Goal: Task Accomplishment & Management: Use online tool/utility

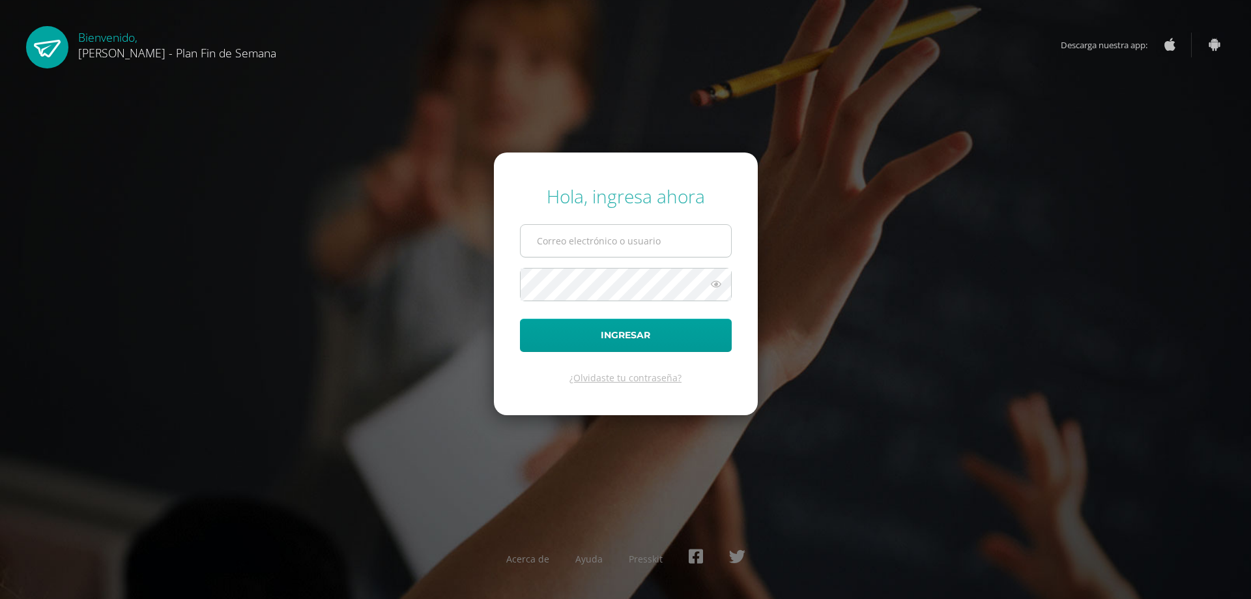
type input "[EMAIL_ADDRESS][DOMAIN_NAME]"
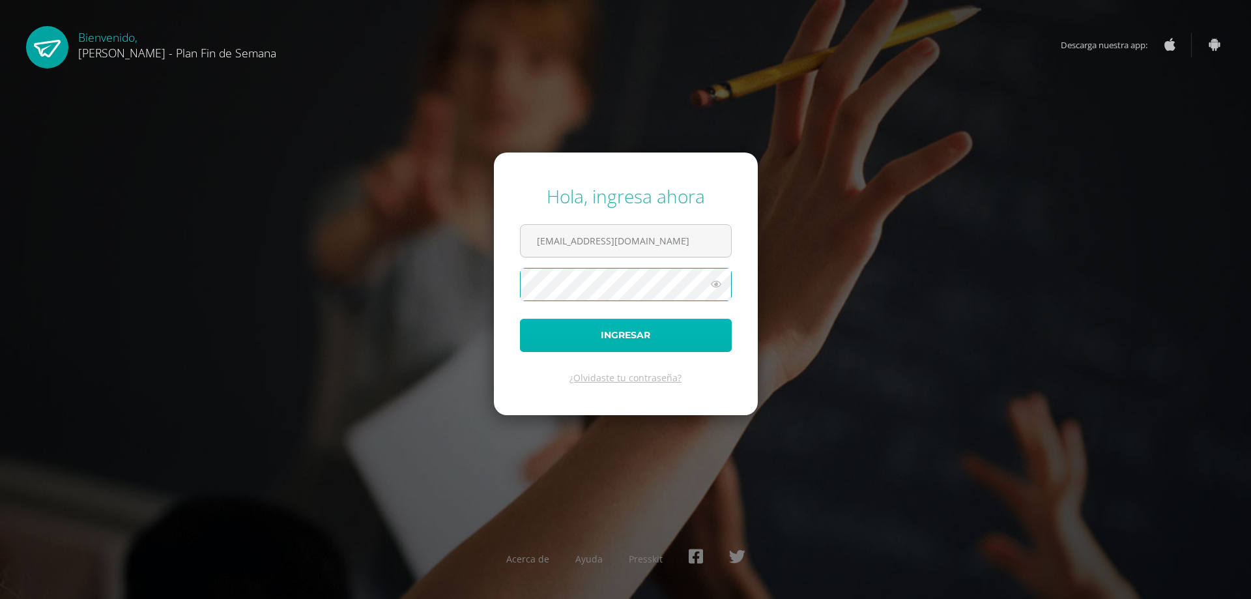
click at [661, 332] on button "Ingresar" at bounding box center [626, 335] width 212 height 33
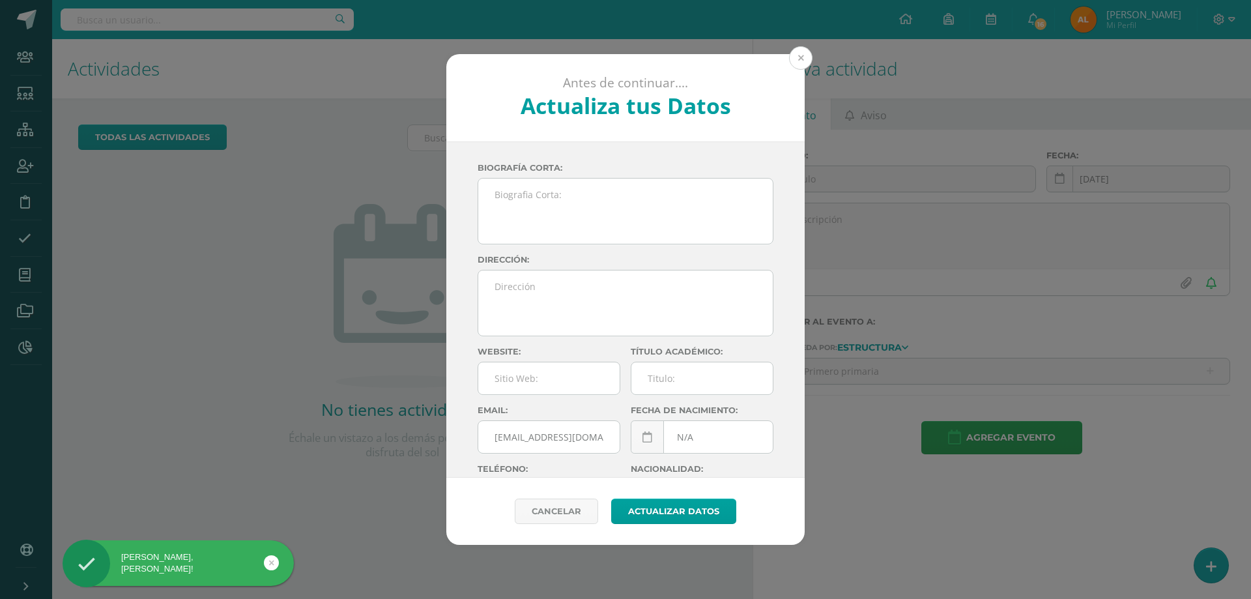
click at [803, 61] on button at bounding box center [800, 57] width 23 height 23
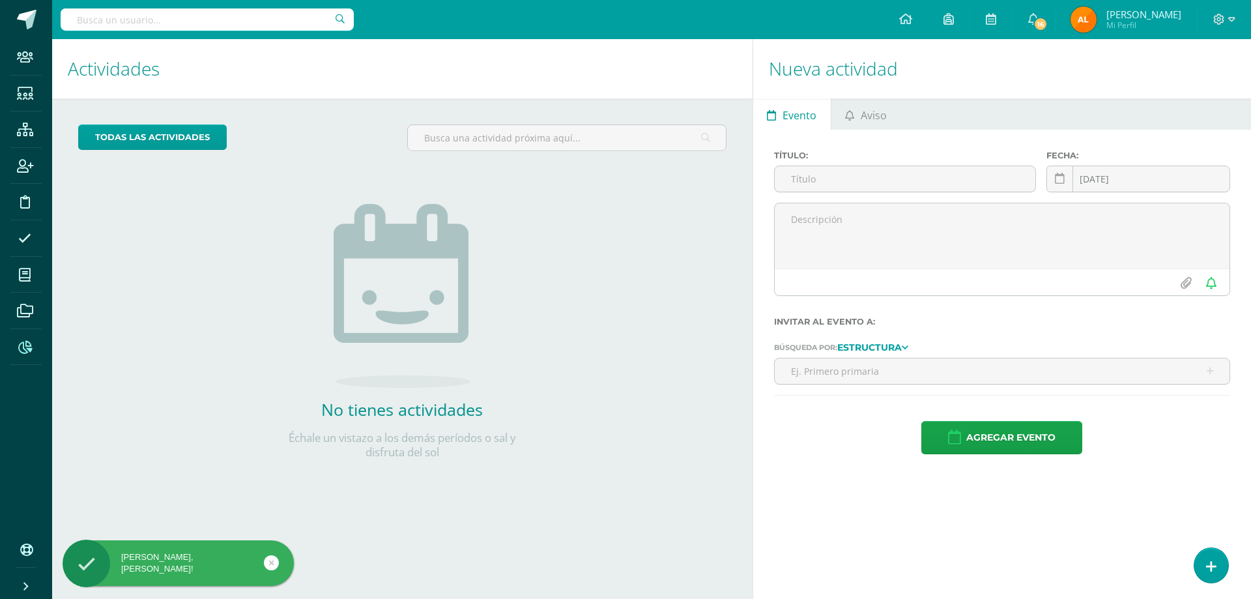
click at [13, 350] on span at bounding box center [24, 346] width 29 height 29
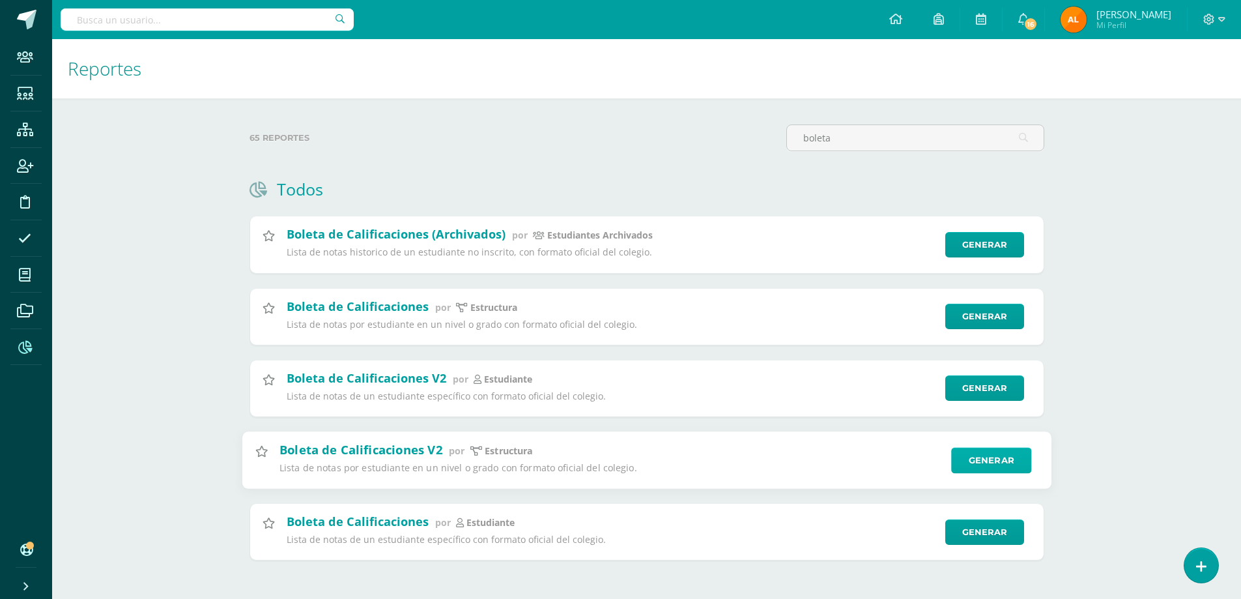
type input "boleta"
click at [997, 465] on link "Generar" at bounding box center [991, 460] width 80 height 26
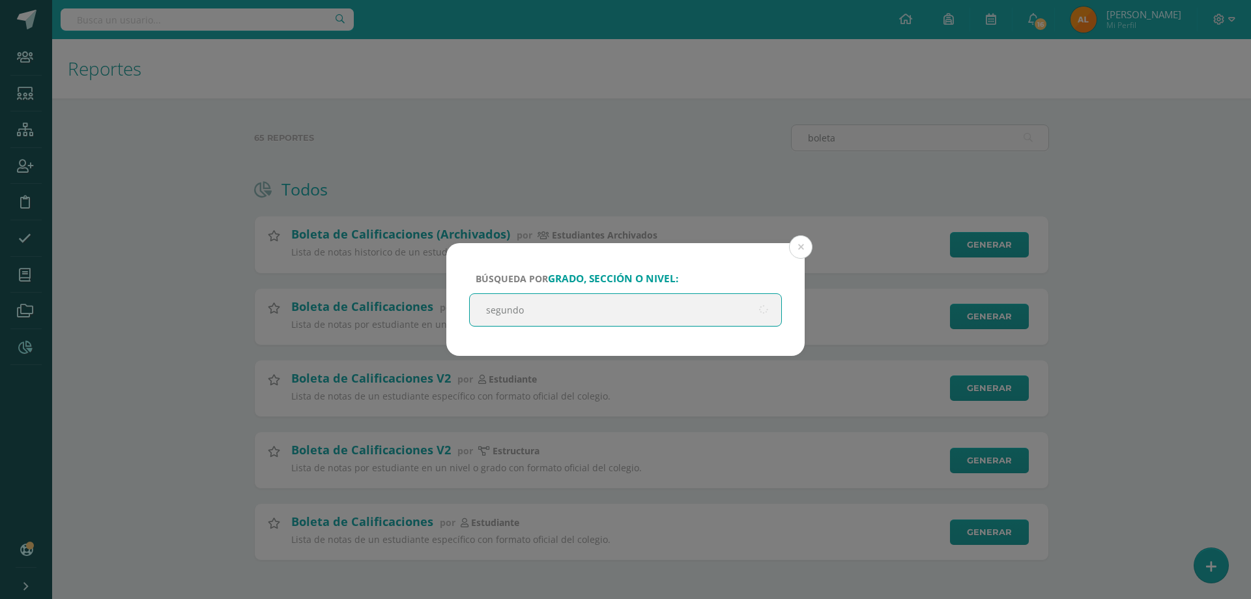
type input "segundo"
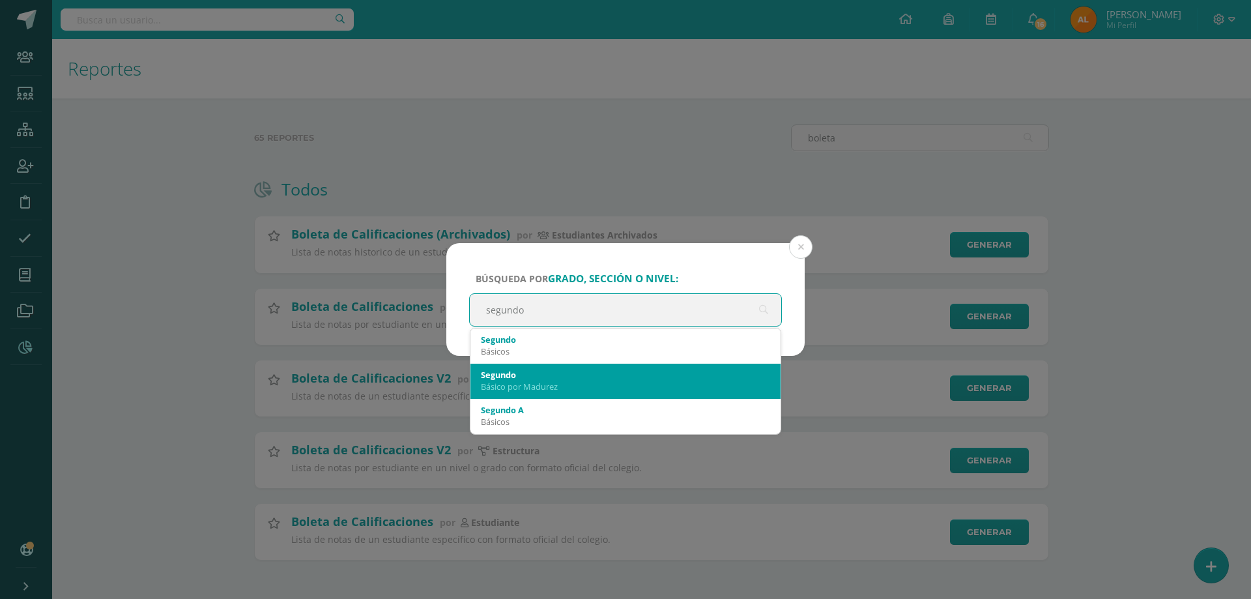
click at [523, 381] on div "Básico por Madurez" at bounding box center [625, 386] width 289 height 12
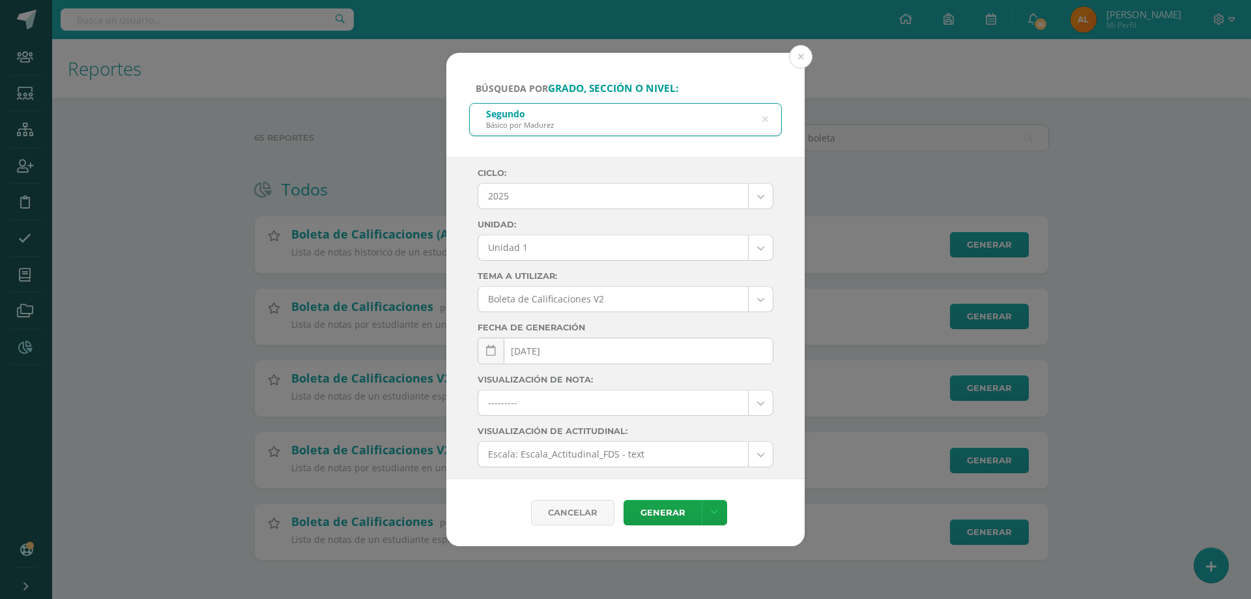
click at [554, 231] on div "Ciclo: 2025 2025 2024 2023 2022 2021 Unidad: Unidad 1 Unidad 1 Unidad 2 Unidad …" at bounding box center [626, 386] width 296 height 437
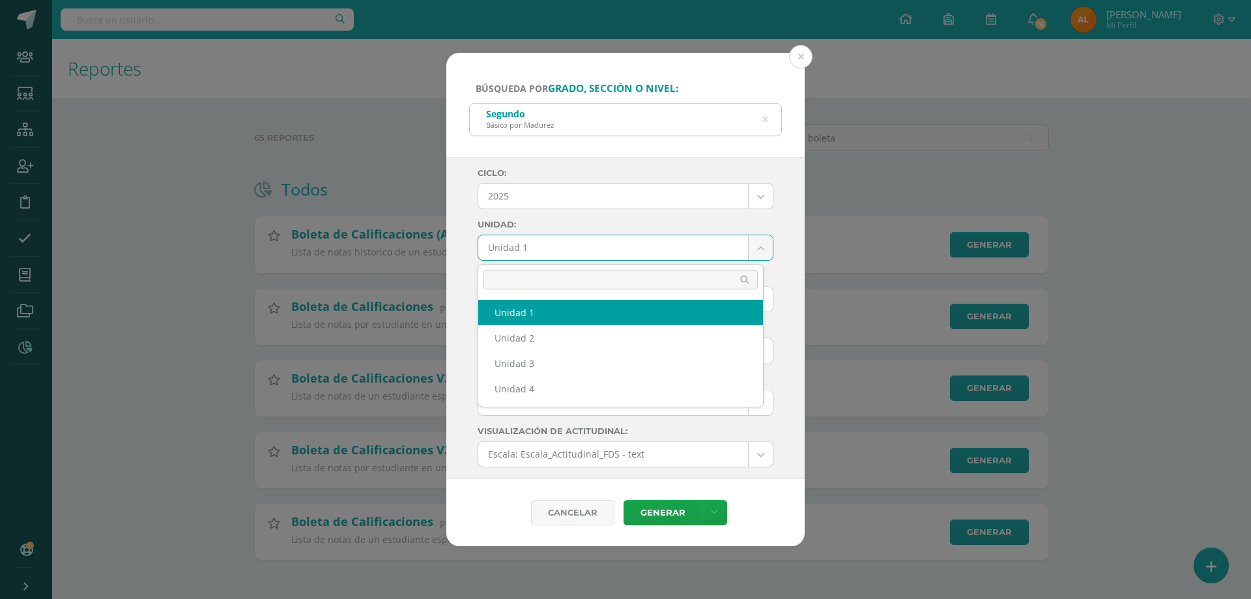
click at [556, 241] on body "Búsqueda por grado, sección o nivel: Segundo Básico por Madurez segundo Ciclo: …" at bounding box center [625, 300] width 1251 height 601
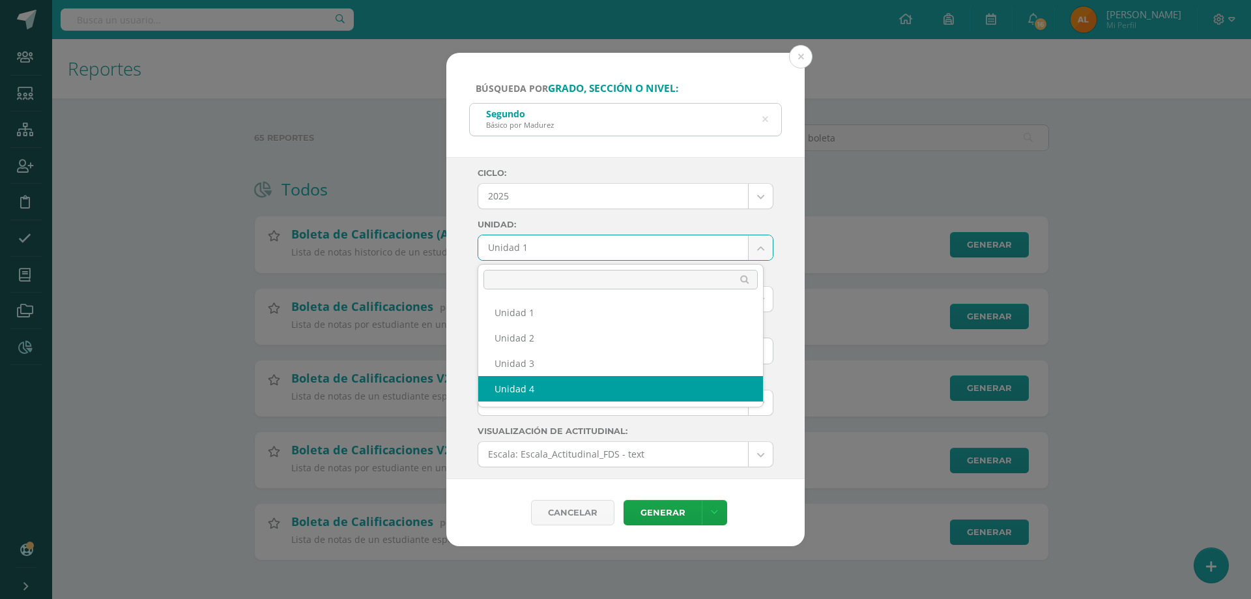
select select "Unidad 4"
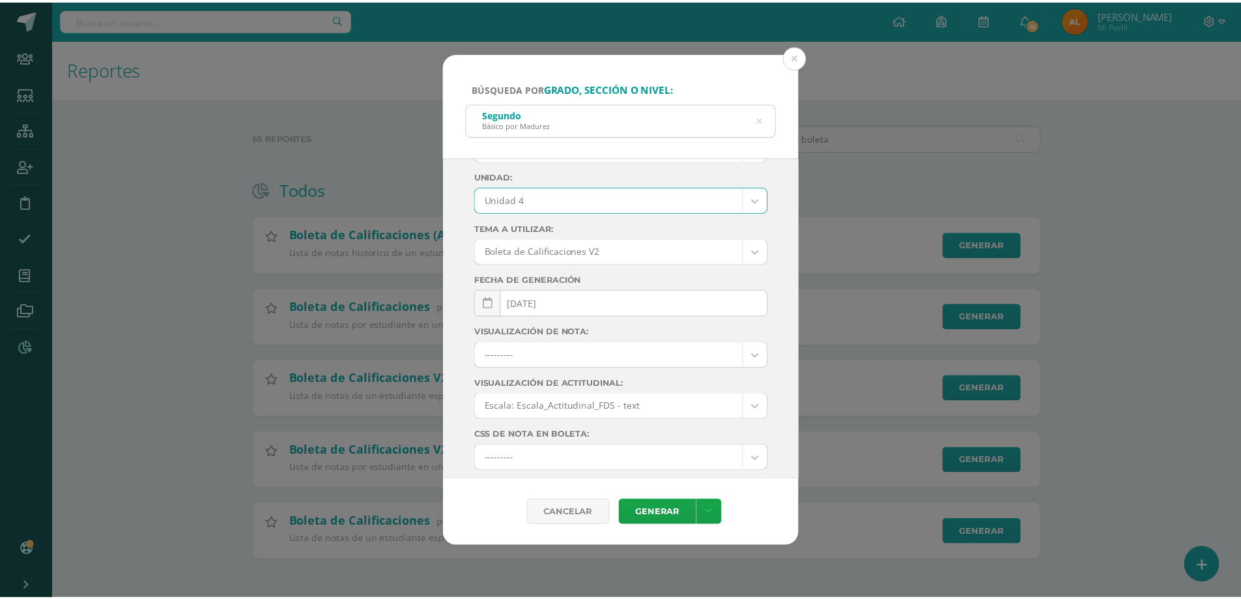
scroll to position [137, 0]
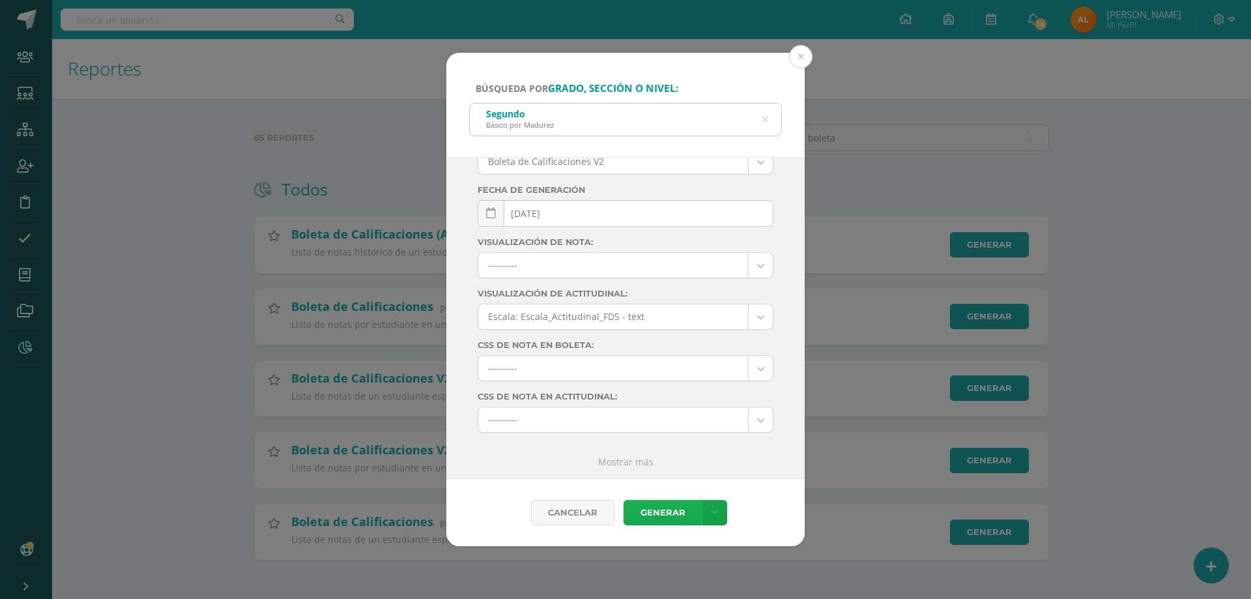
click at [670, 517] on link "Generar" at bounding box center [663, 512] width 78 height 25
click at [799, 63] on button at bounding box center [800, 56] width 23 height 23
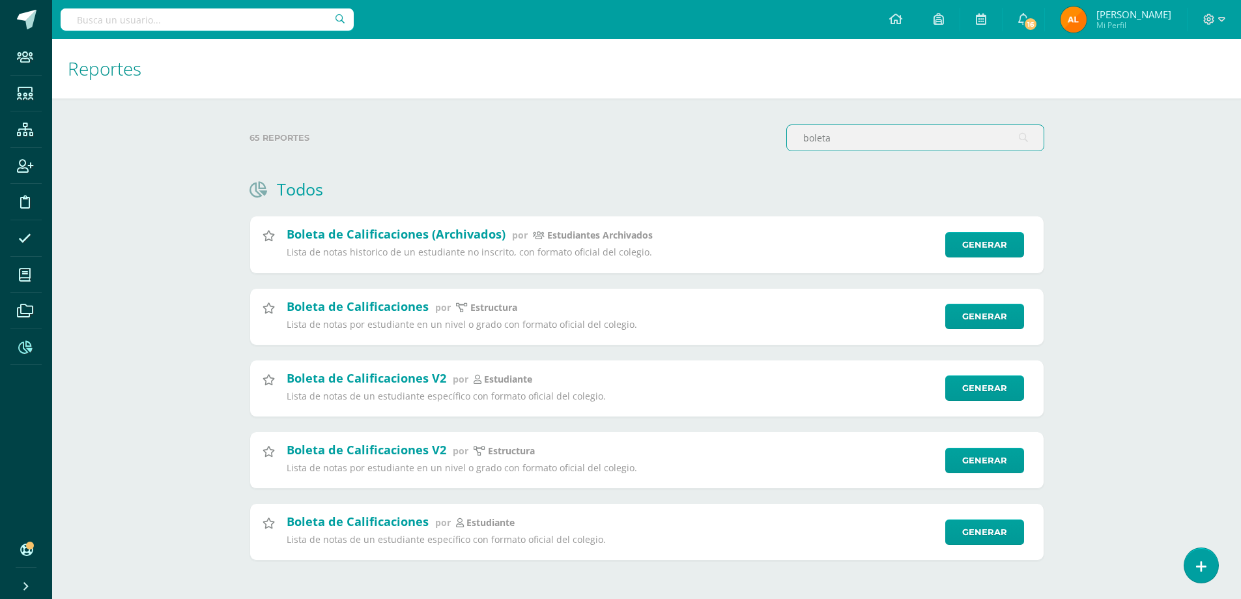
drag, startPoint x: 867, startPoint y: 140, endPoint x: 667, endPoint y: 116, distance: 201.5
click at [668, 116] on div "65 reportes boleta Todos Proyección de Estudiantes Inscritos por Grado y Nivel …" at bounding box center [646, 349] width 847 height 503
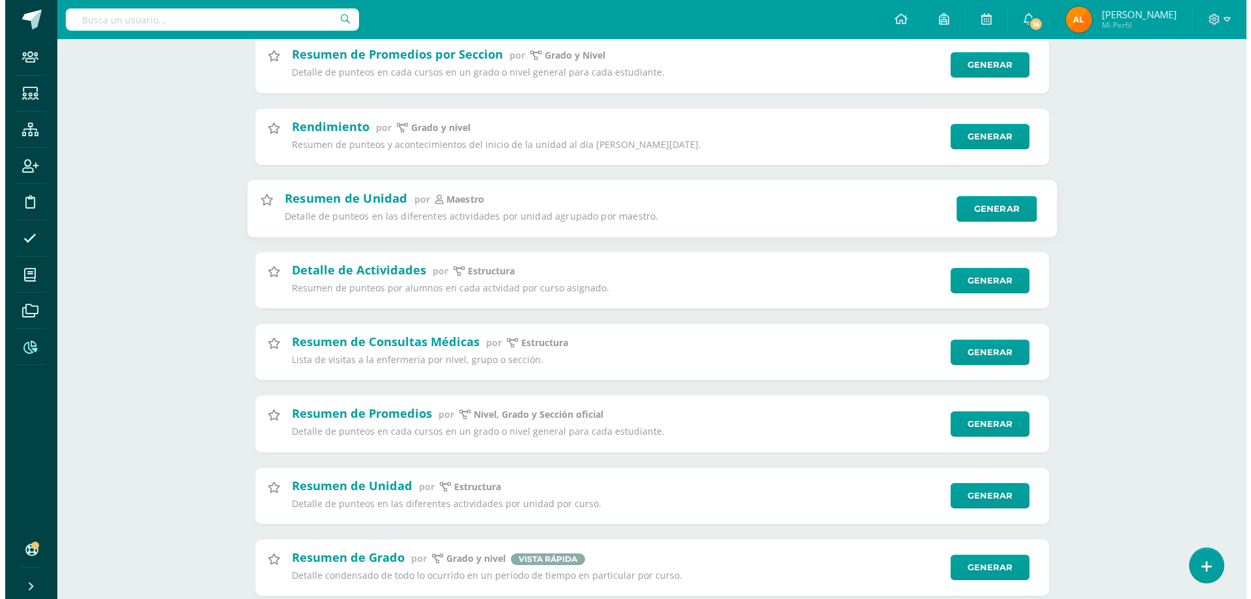
scroll to position [195, 0]
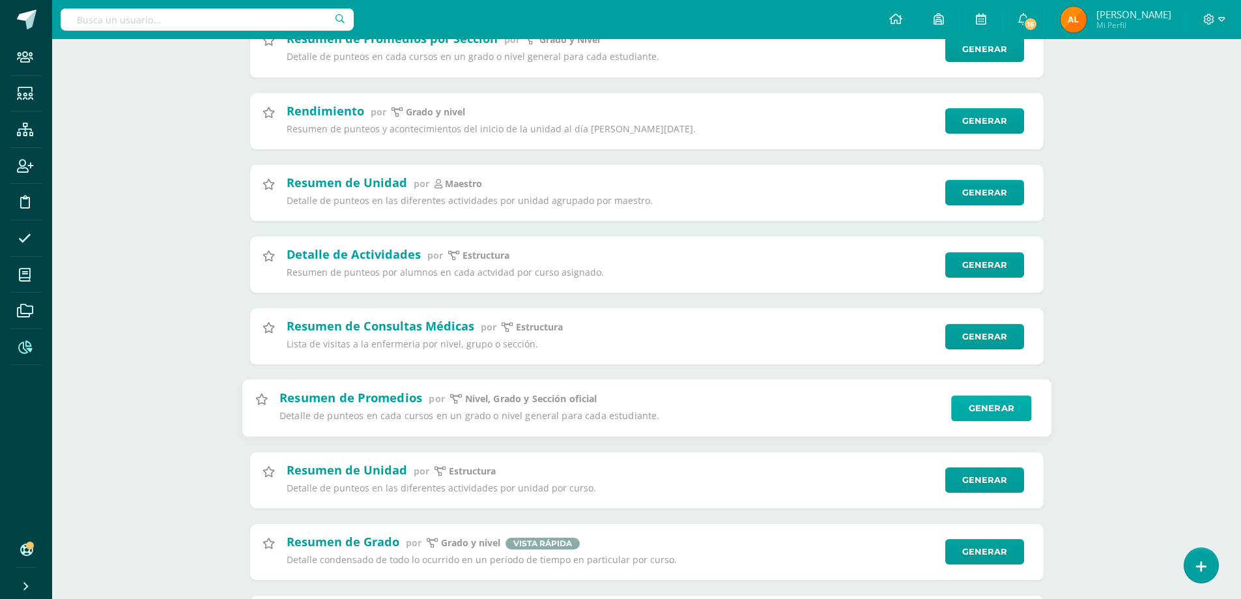
type input "resumen"
click at [979, 408] on link "Generar" at bounding box center [991, 408] width 80 height 26
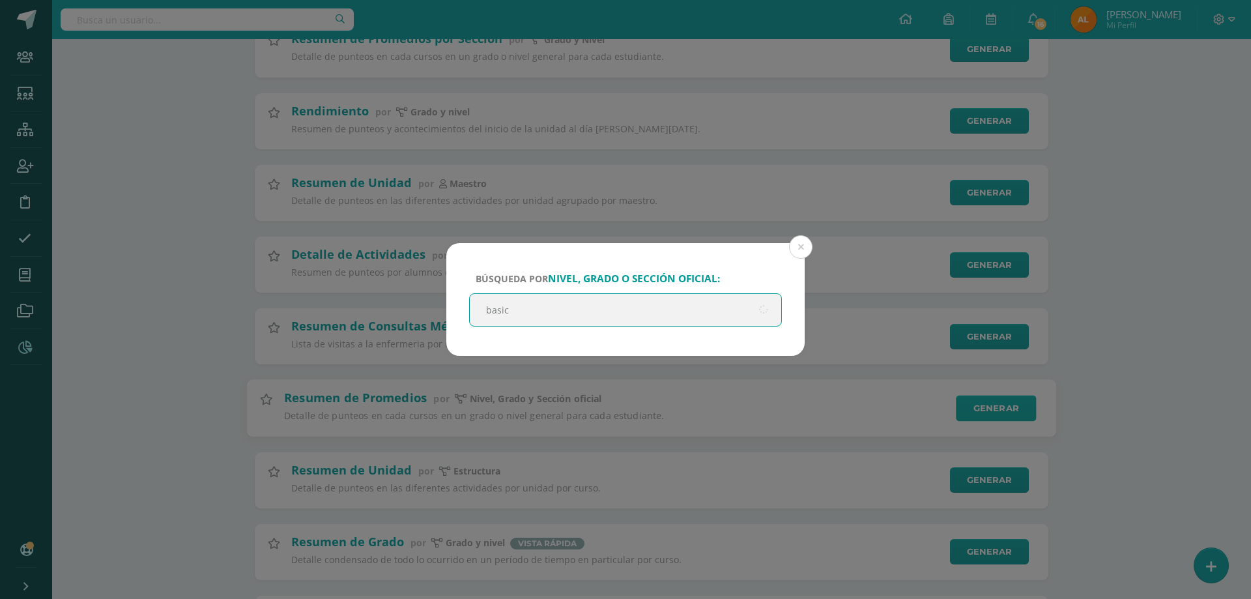
type input "basico"
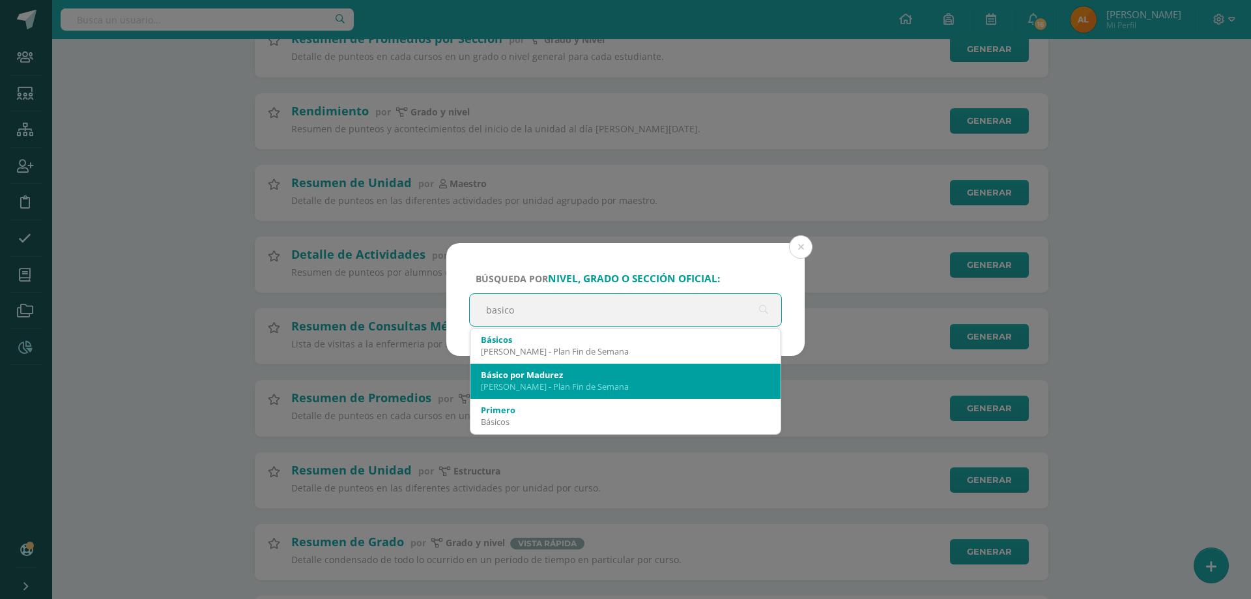
click at [549, 377] on div "Básico por Madurez" at bounding box center [625, 375] width 289 height 12
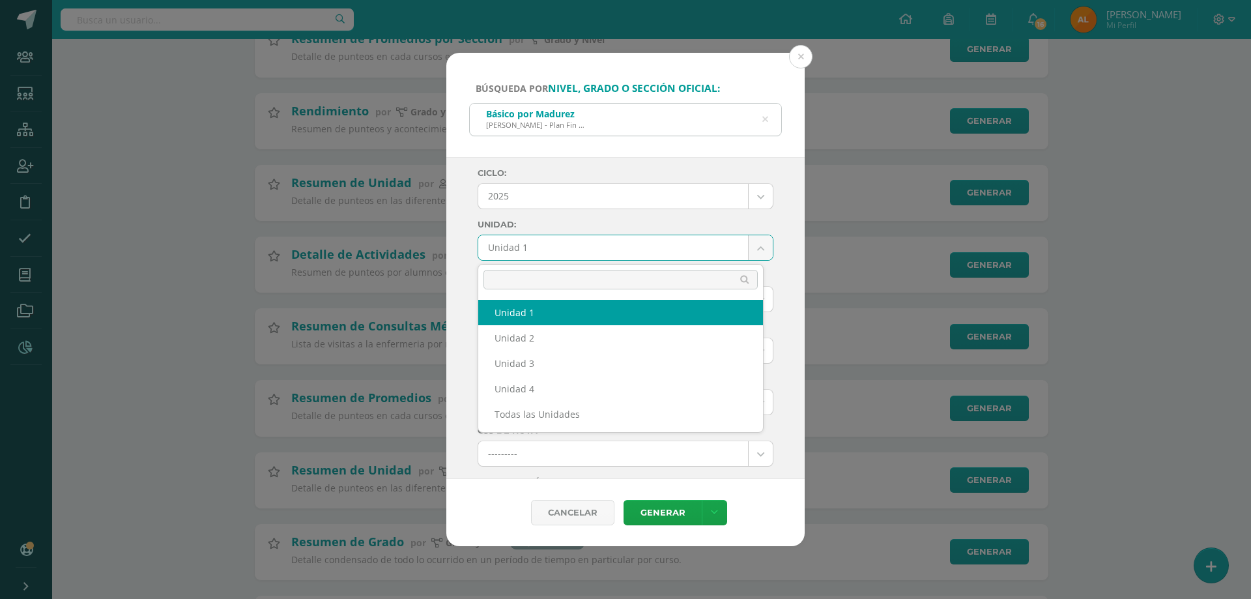
click at [567, 253] on body "Búsqueda por nivel, grado o sección oficial: Básico por Madurez Pantaleon - Pla…" at bounding box center [625, 321] width 1251 height 1033
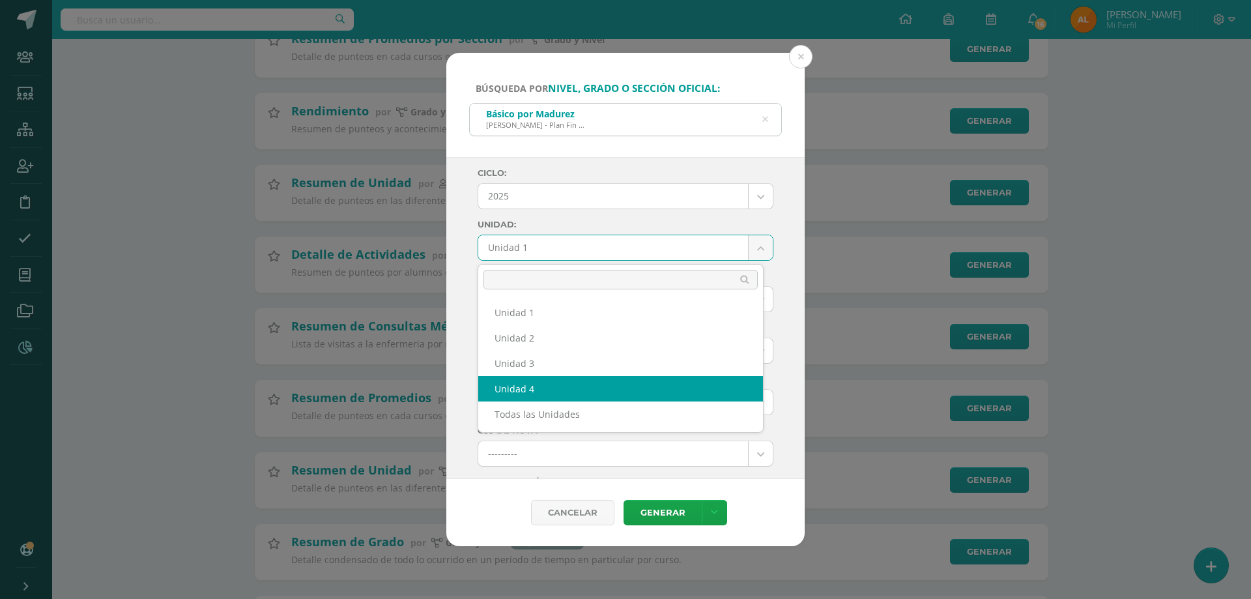
select select "Unidad 4"
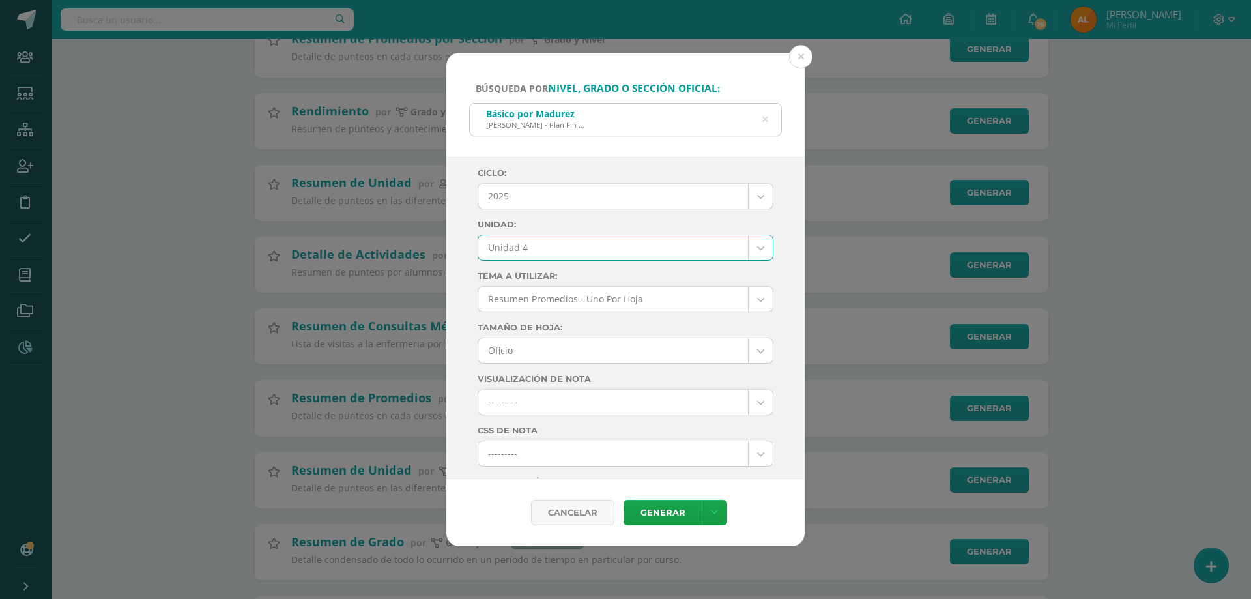
click at [687, 266] on div "Ciclo: 2025 2025 2024 2023 2022 2021 Unidad: Unidad 4 Unidad 1 Unidad 2 Unidad …" at bounding box center [626, 588] width 296 height 840
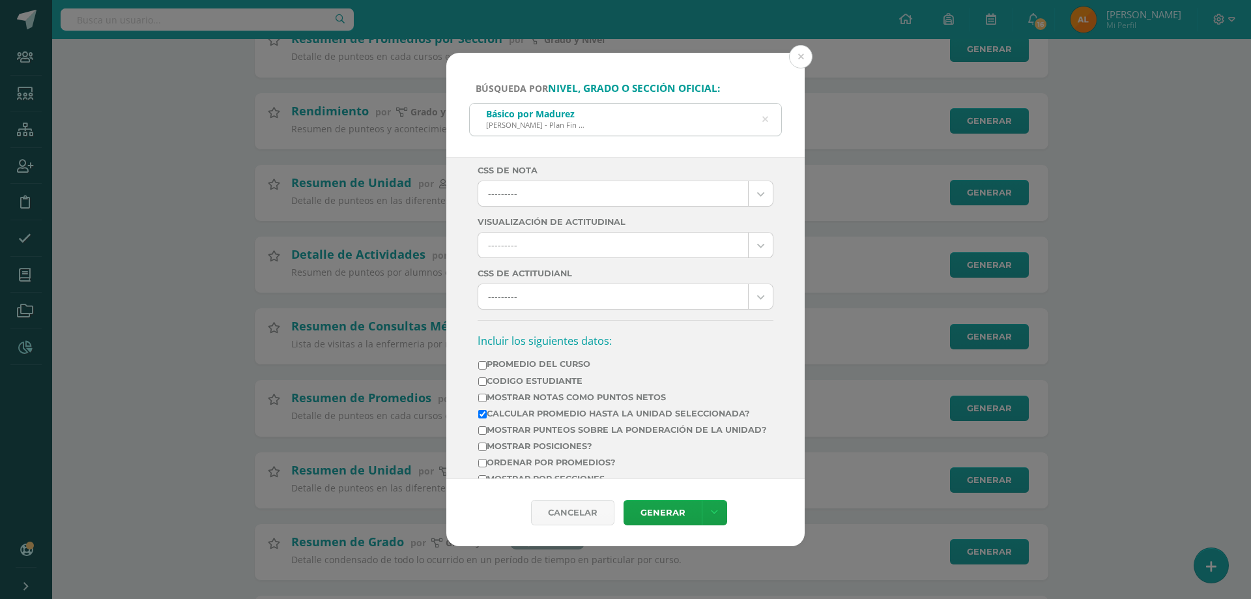
scroll to position [391, 0]
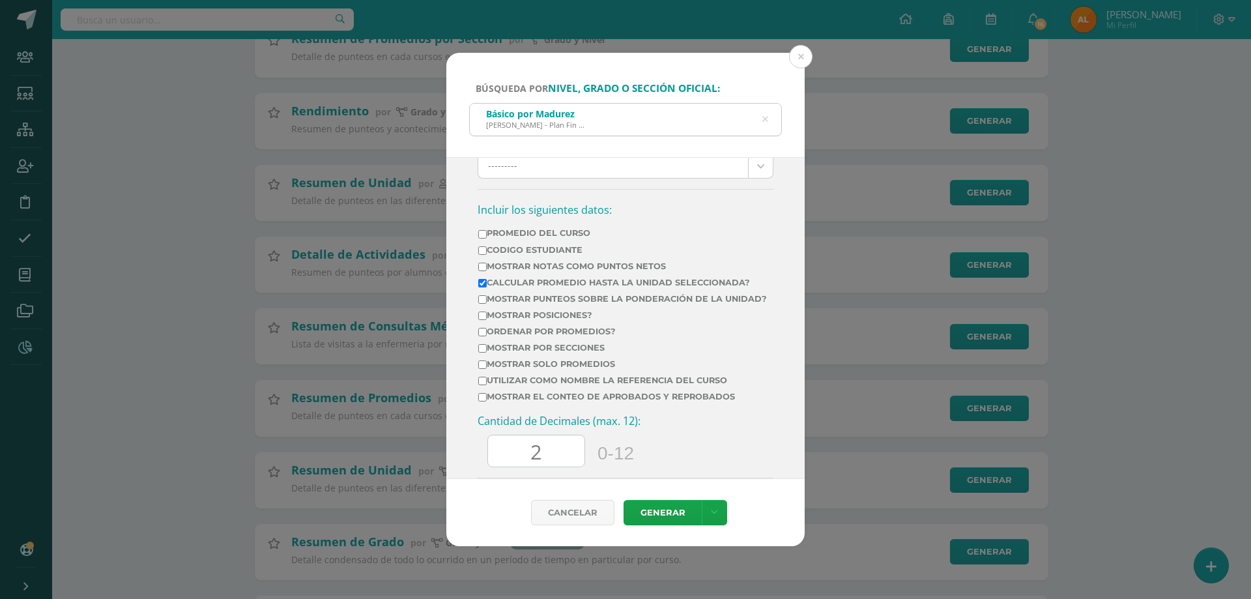
click at [539, 268] on label "Mostrar Notas Como Puntos Netos" at bounding box center [622, 266] width 289 height 10
click at [487, 268] on input "Mostrar Notas Como Puntos Netos" at bounding box center [482, 267] width 8 height 8
checkbox input "true"
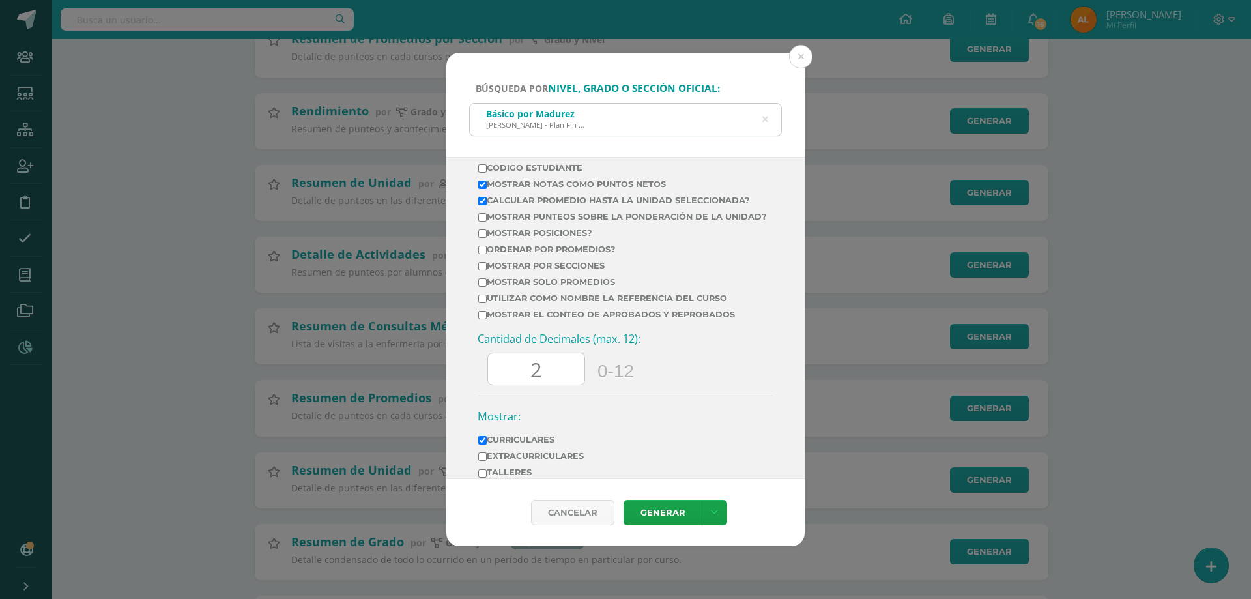
scroll to position [521, 0]
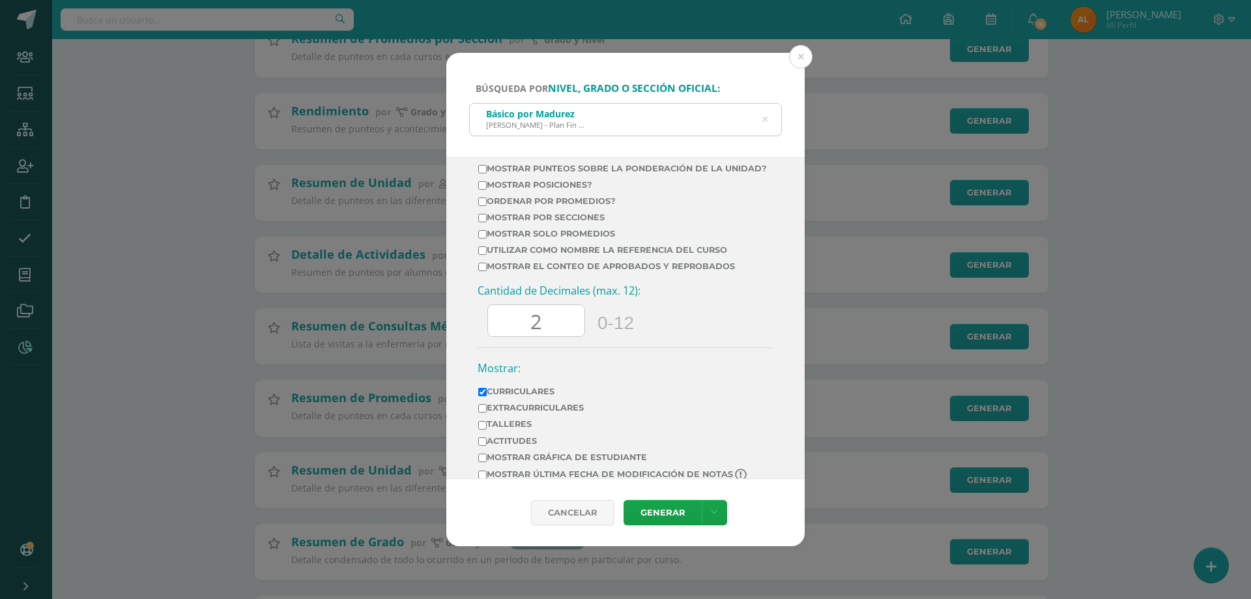
drag, startPoint x: 528, startPoint y: 326, endPoint x: 481, endPoint y: 326, distance: 46.3
click at [481, 326] on div "Cantidad de Decimales (max. 12): 2 0-12" at bounding box center [626, 315] width 296 height 64
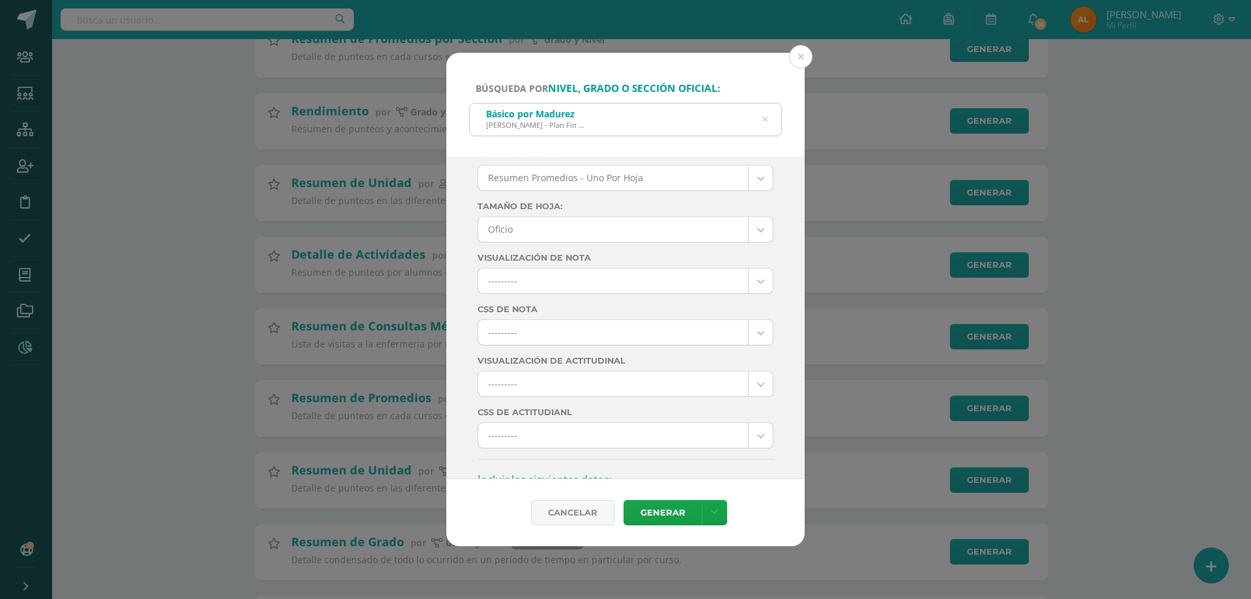
scroll to position [0, 0]
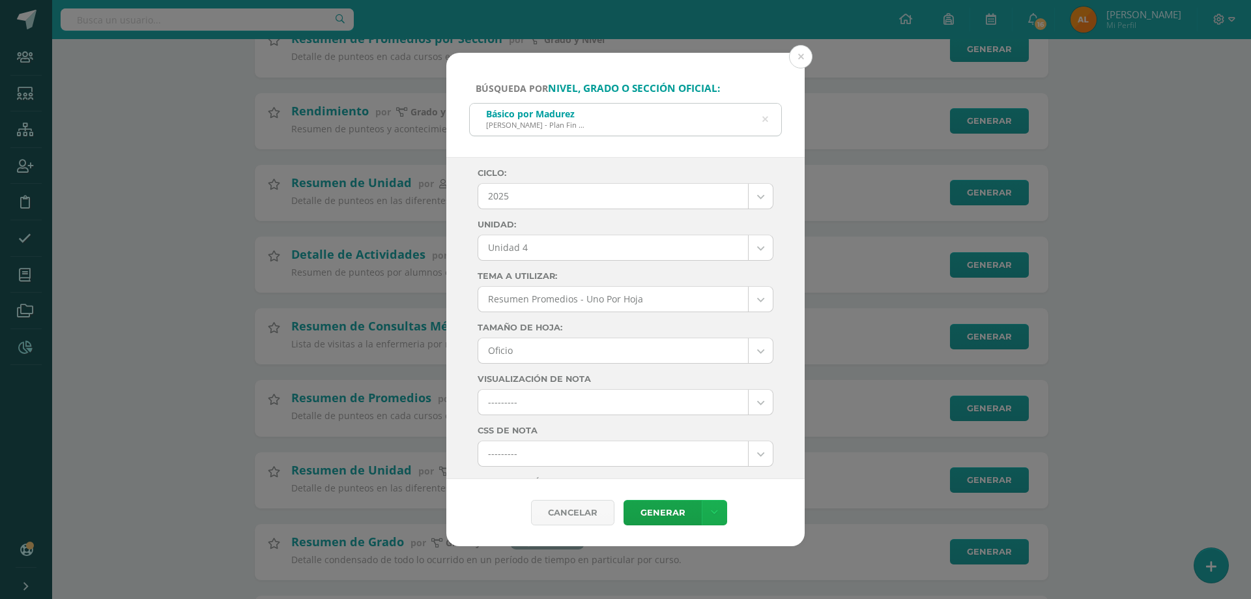
type input "0"
click at [712, 511] on icon at bounding box center [714, 512] width 7 height 11
click at [726, 402] on link "Descargar como HTML" at bounding box center [713, 400] width 101 height 31
click at [610, 227] on label "Unidad:" at bounding box center [626, 225] width 296 height 10
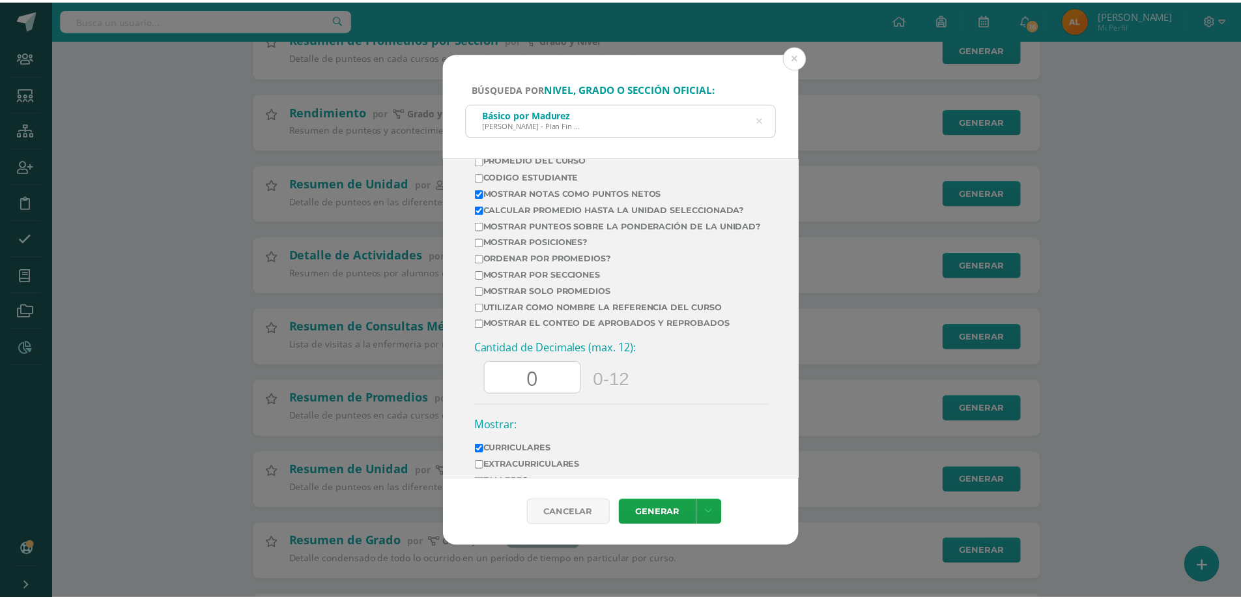
scroll to position [550, 0]
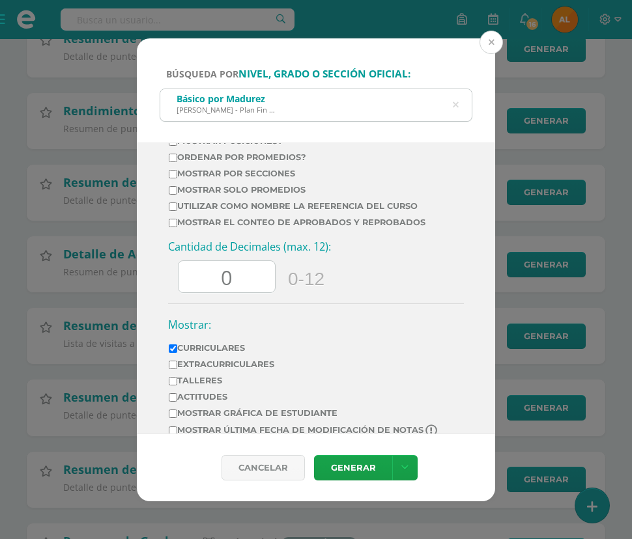
click at [491, 48] on button at bounding box center [491, 42] width 23 height 23
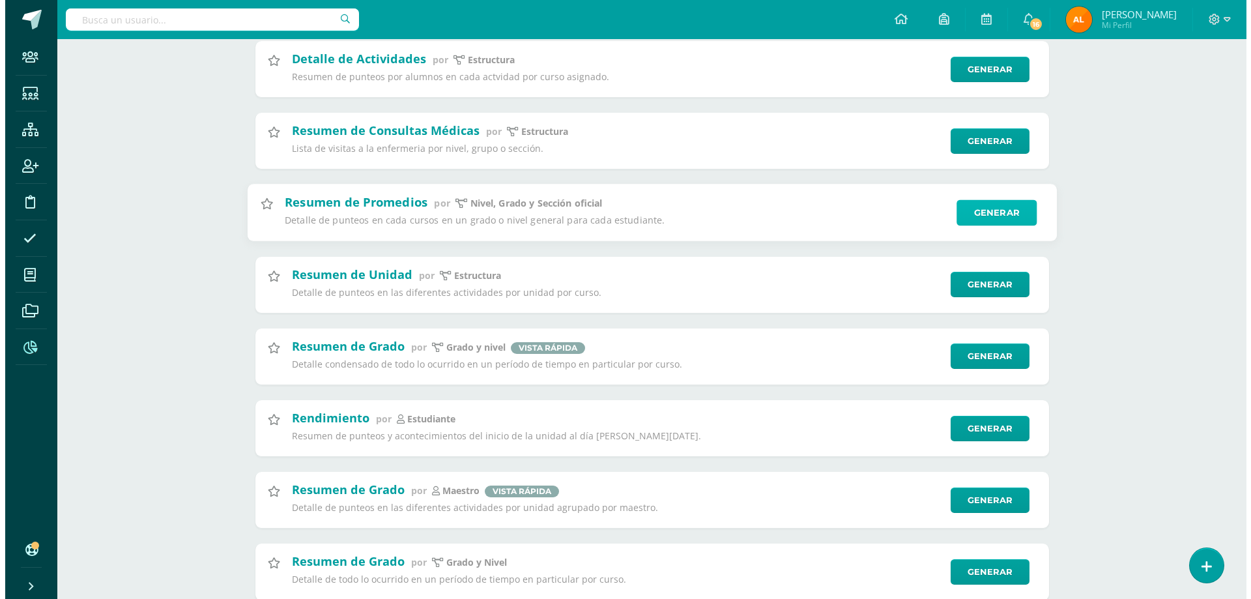
scroll to position [326, 0]
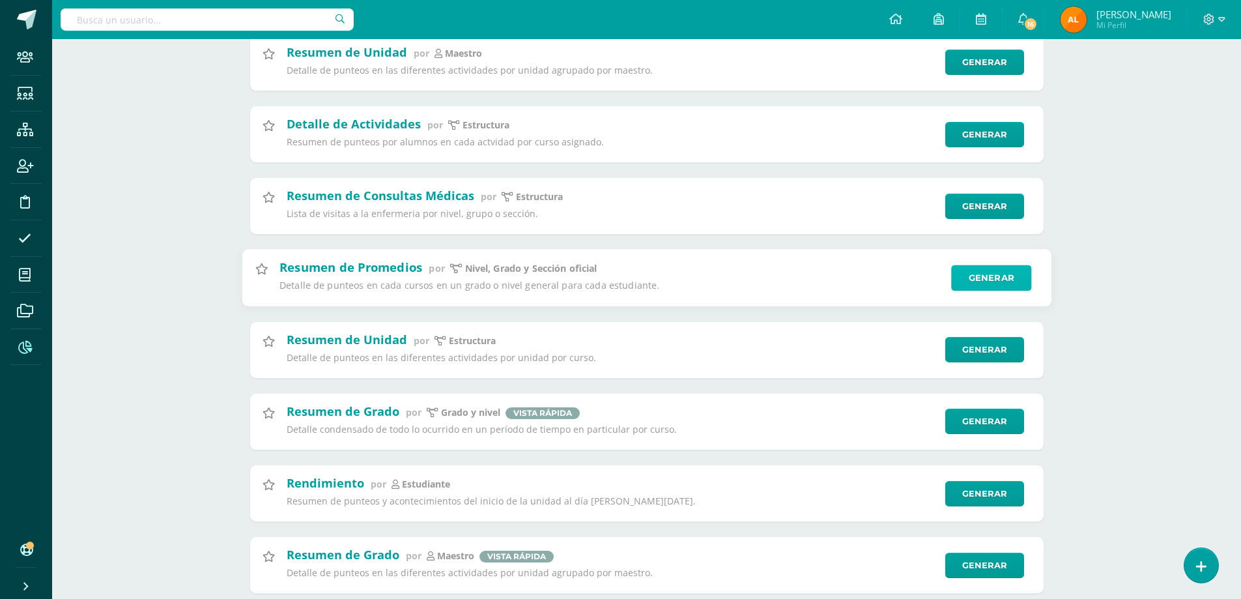
click at [964, 277] on link "Generar" at bounding box center [991, 278] width 80 height 26
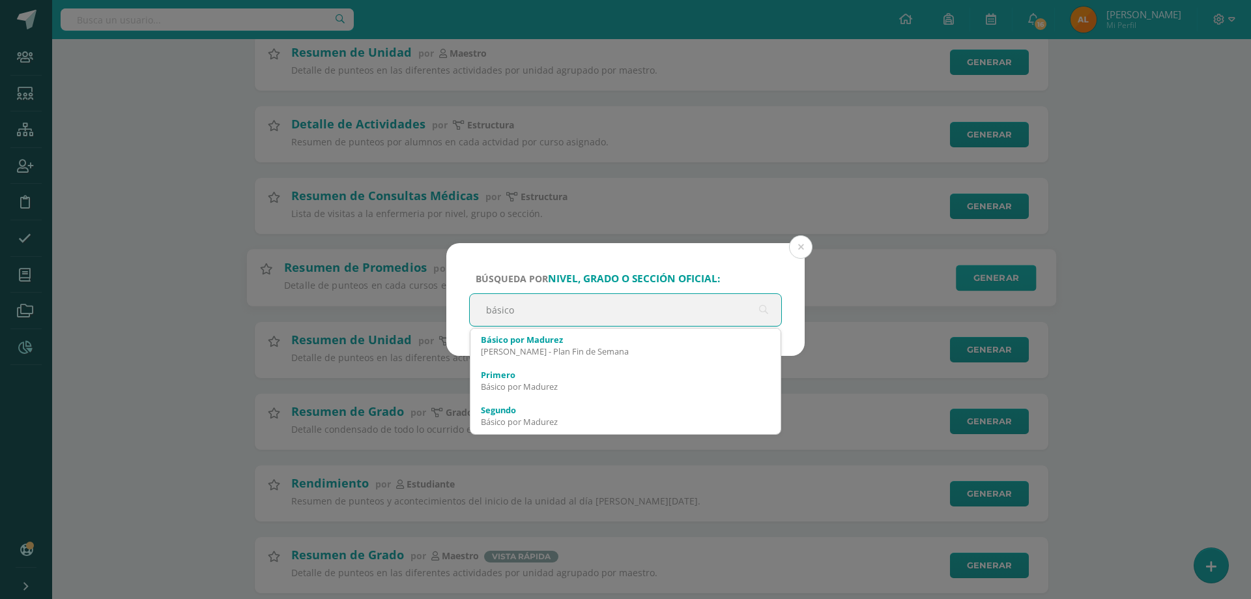
type input "básico"
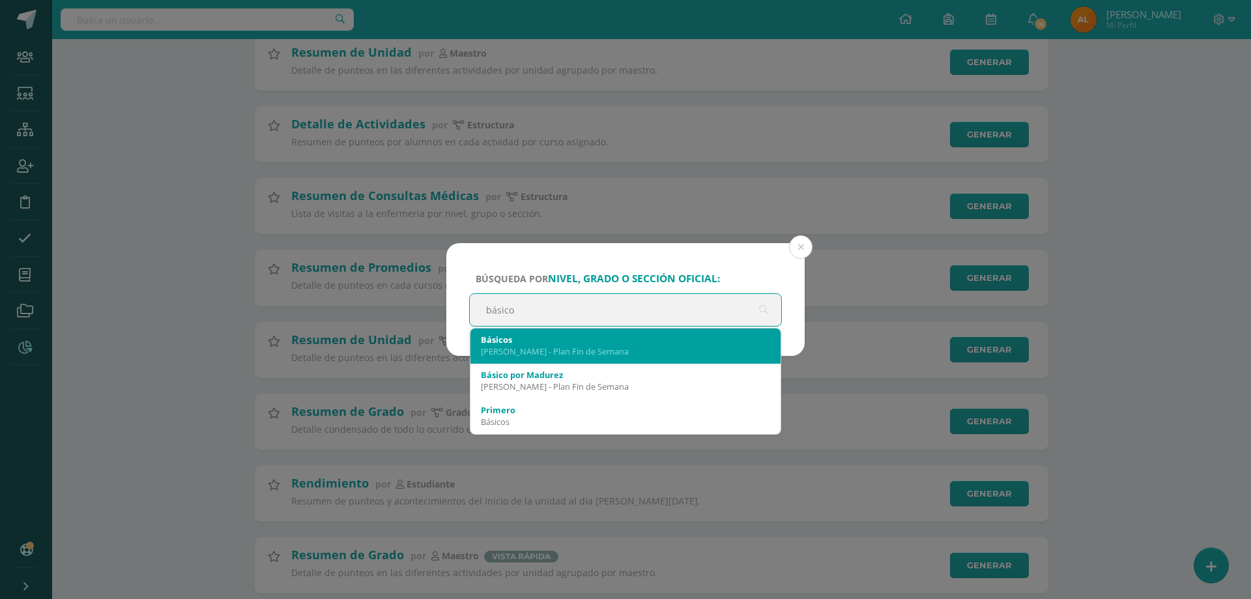
click at [596, 349] on div "Pantaleon - Plan Fin de Semana" at bounding box center [625, 351] width 289 height 12
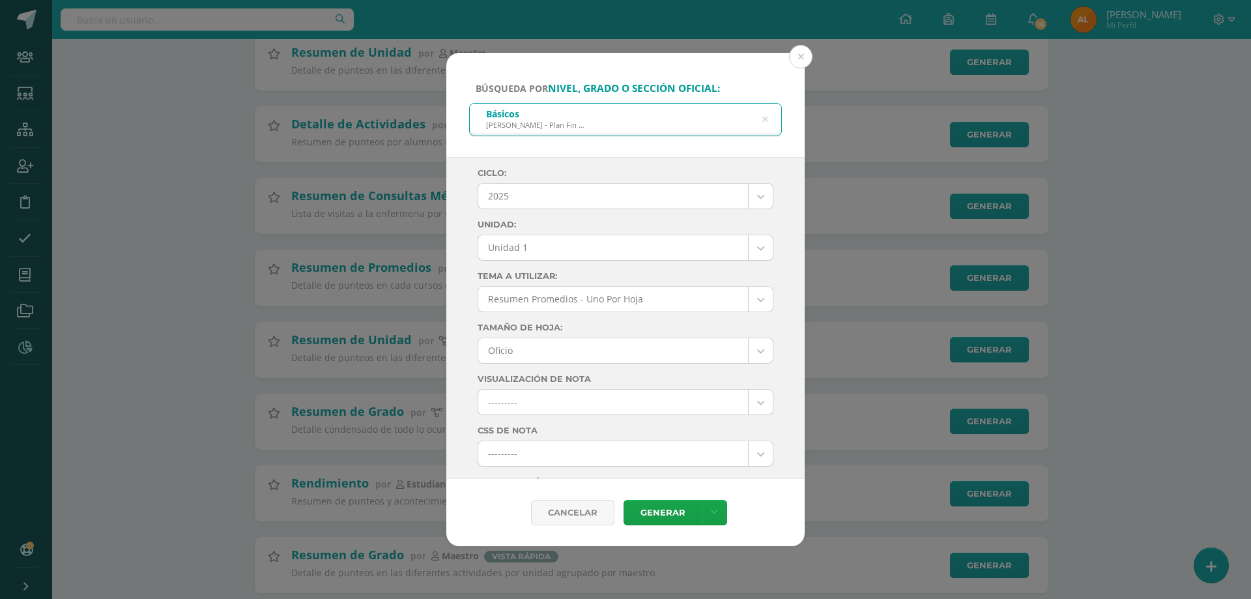
click at [545, 242] on body "Búsqueda por nivel, grado o sección oficial: Básicos Pantaleon - Plan Fin de Se…" at bounding box center [625, 190] width 1251 height 1033
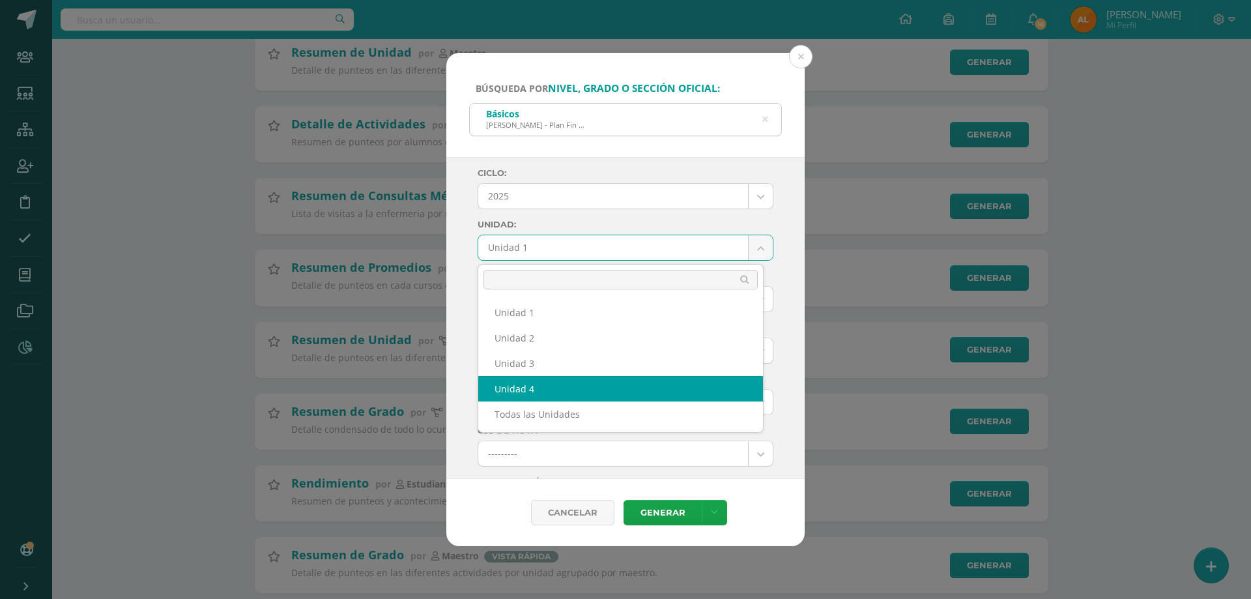
select select "Unidad 4"
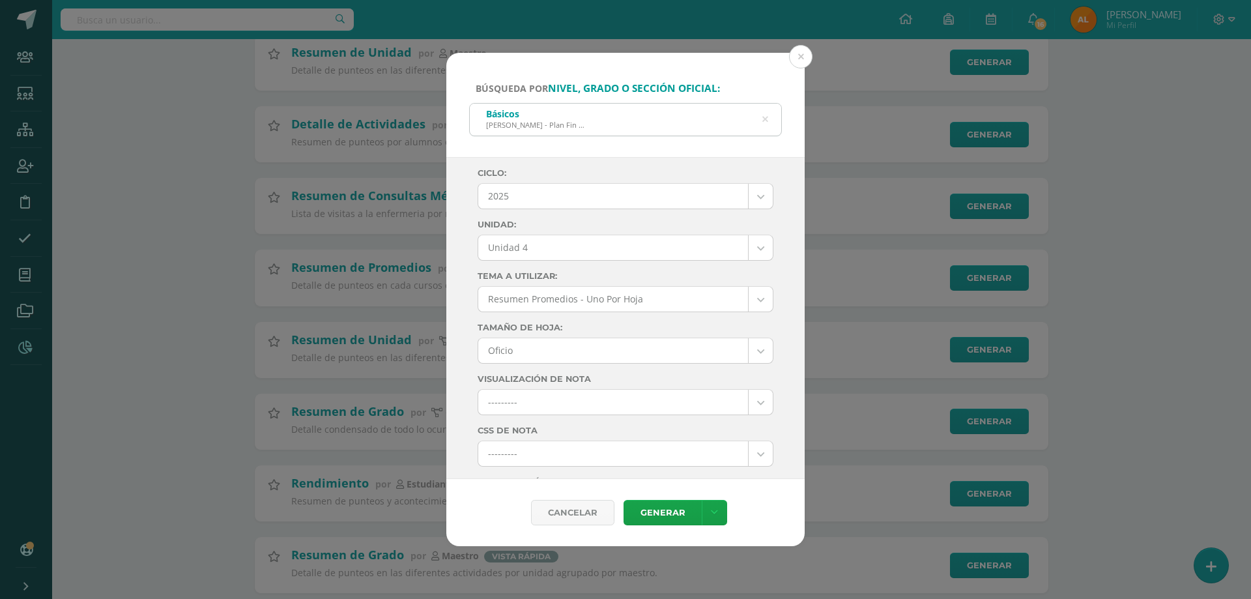
click at [591, 227] on label "Unidad:" at bounding box center [626, 225] width 296 height 10
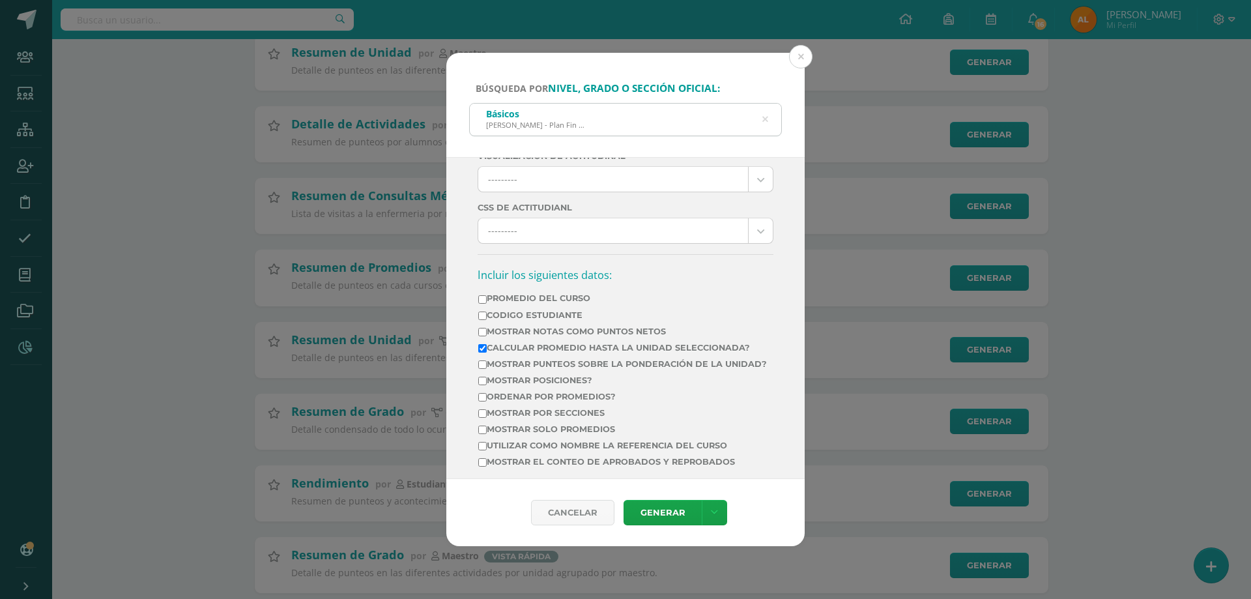
click at [508, 331] on label "Mostrar Notas Como Puntos Netos" at bounding box center [622, 331] width 289 height 10
click at [487, 331] on input "Mostrar Notas Como Puntos Netos" at bounding box center [482, 332] width 8 height 8
checkbox input "true"
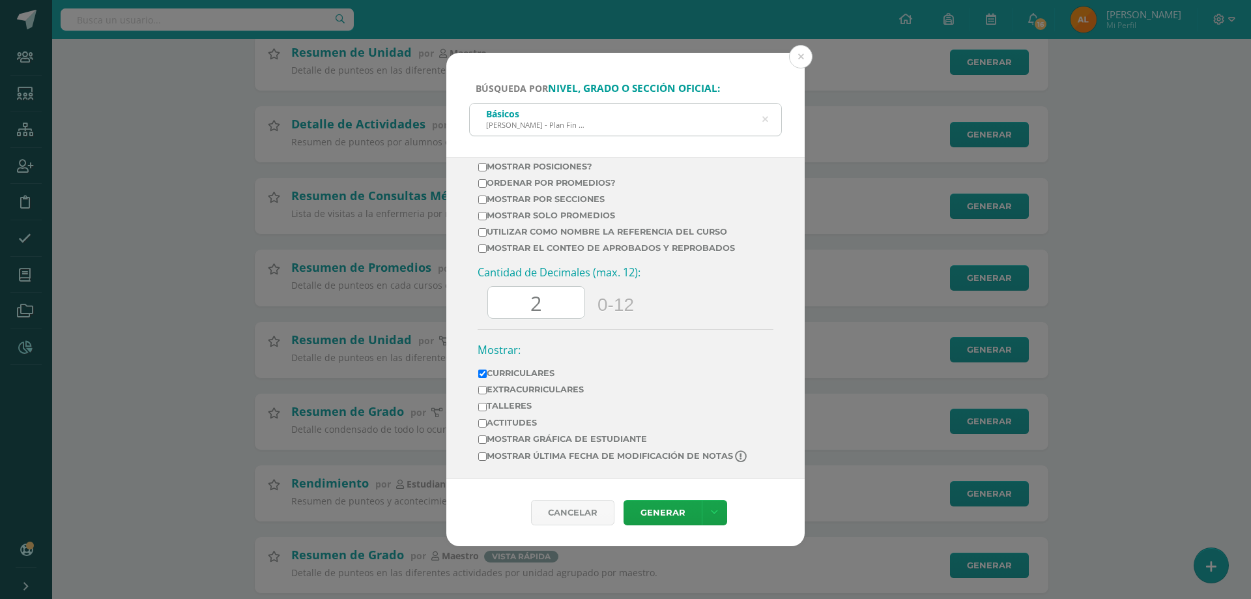
scroll to position [550, 0]
drag, startPoint x: 557, startPoint y: 309, endPoint x: 455, endPoint y: 304, distance: 101.8
click at [455, 304] on div "Ciclo: 2025 2025 2024 2023 2022 2021 Unidad: Unidad 4 Unidad 1 Unidad 2 Unidad …" at bounding box center [625, 318] width 358 height 322
type input "0"
click at [715, 519] on link at bounding box center [714, 512] width 25 height 25
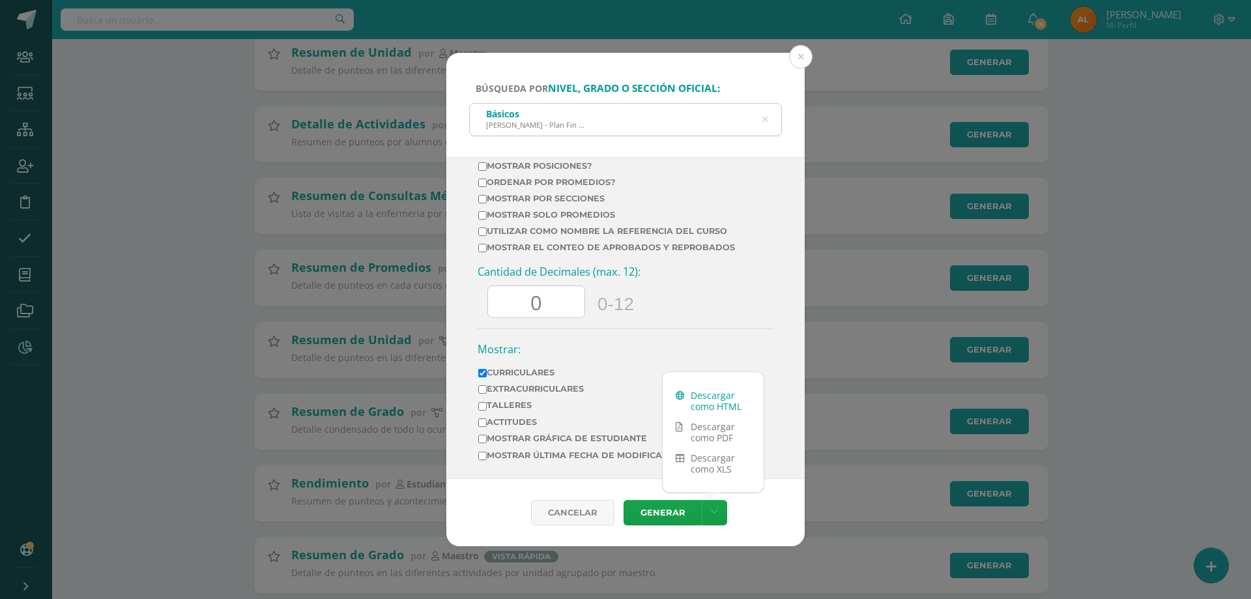
click at [729, 405] on link "Descargar como HTML" at bounding box center [713, 400] width 101 height 31
click at [800, 58] on button at bounding box center [800, 56] width 23 height 23
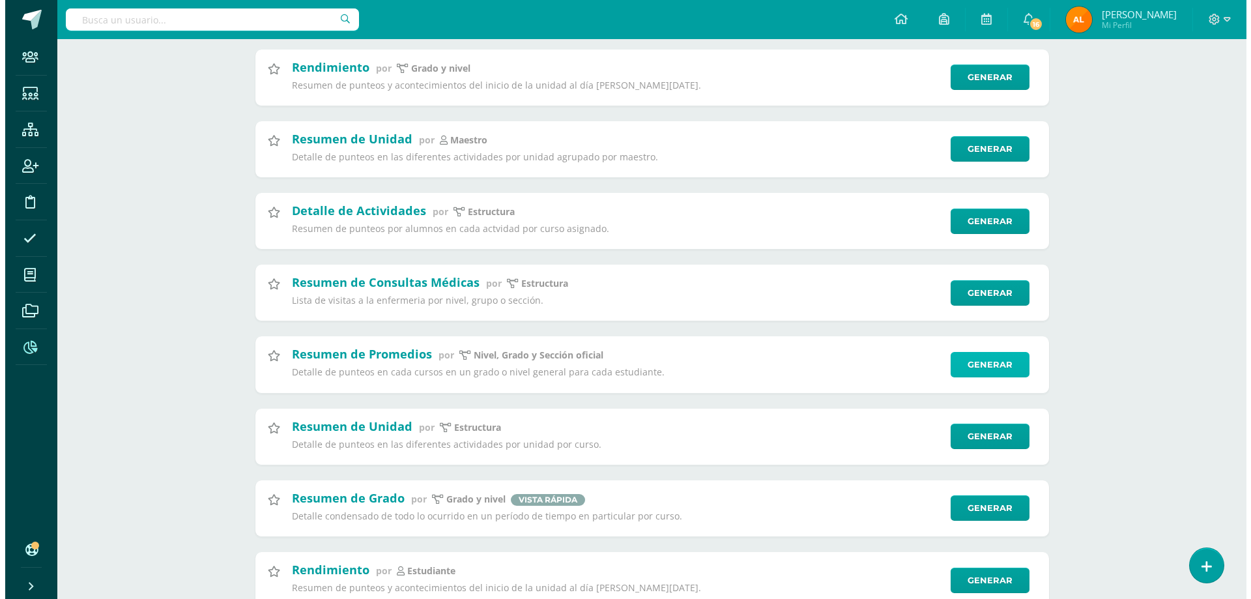
scroll to position [0, 0]
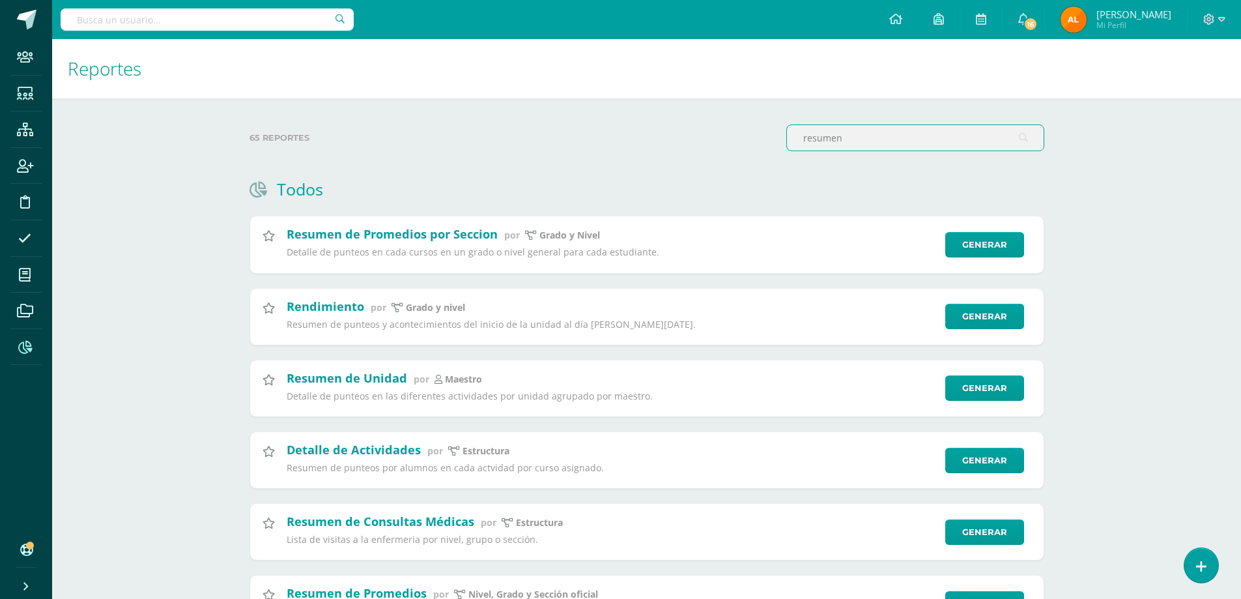
drag, startPoint x: 889, startPoint y: 145, endPoint x: 685, endPoint y: 99, distance: 208.5
click at [685, 99] on div "65 reportes resumen Todos Proyección de Estudiantes Inscritos por Grado y Nivel…" at bounding box center [646, 565] width 847 height 934
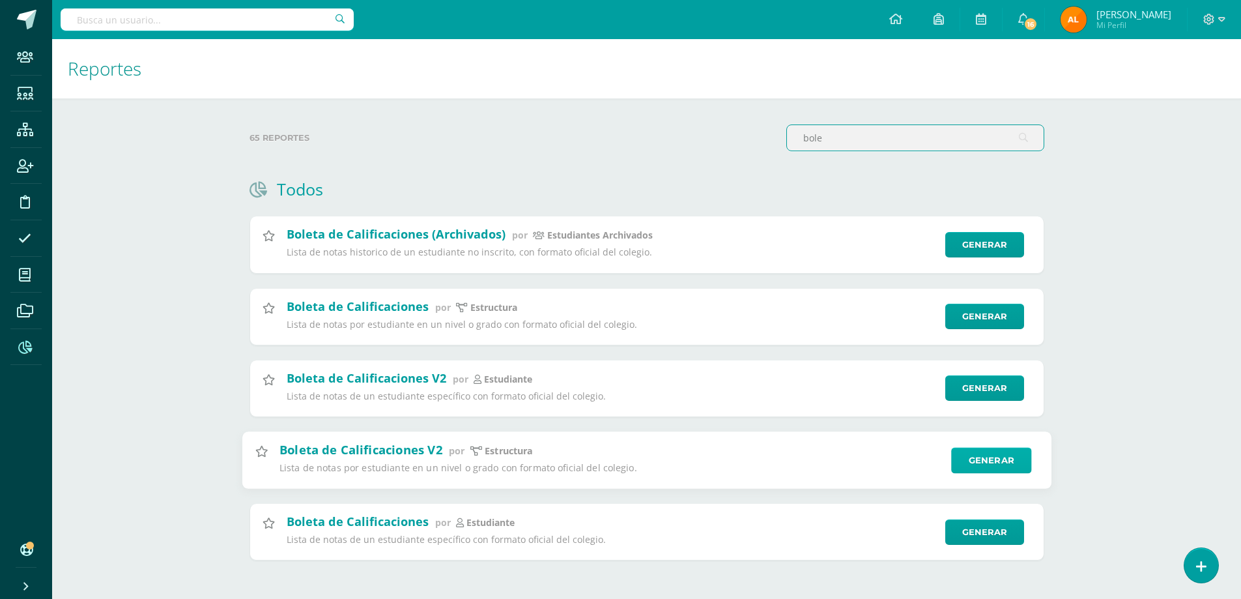
type input "bole"
click at [978, 458] on link "Generar" at bounding box center [991, 460] width 80 height 26
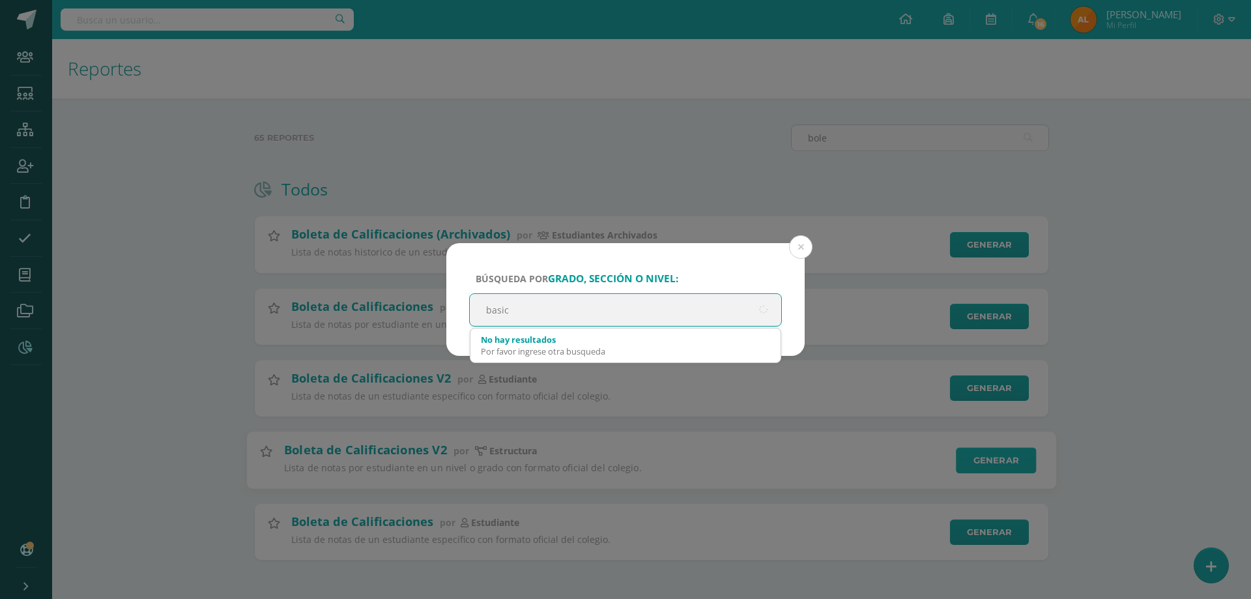
type input "basico"
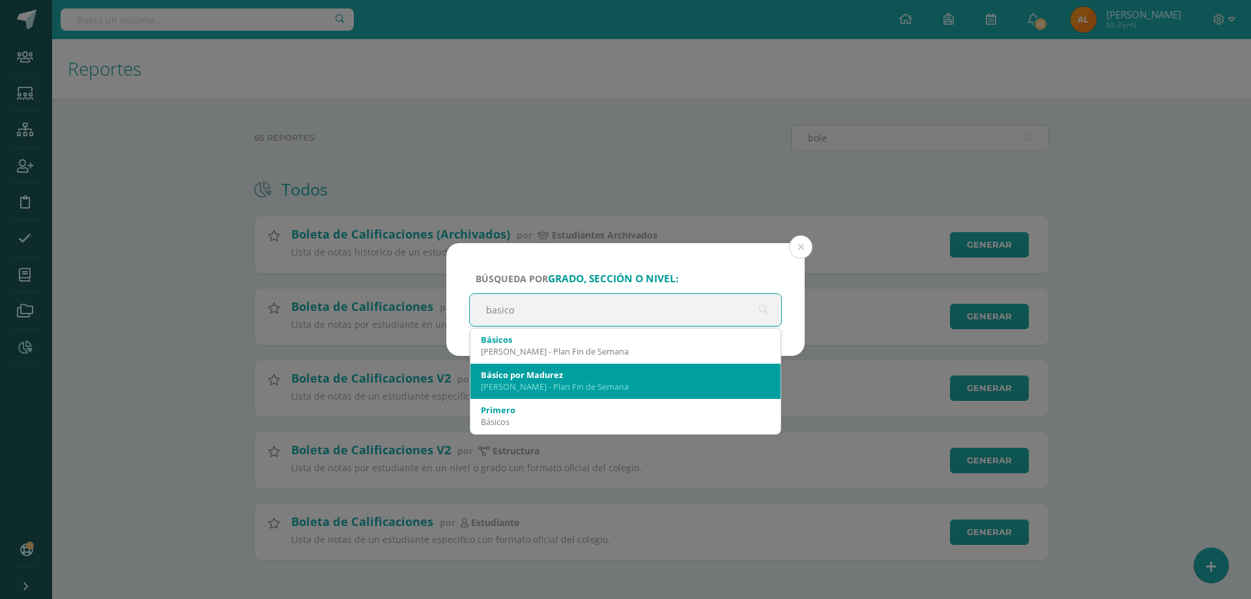
click at [613, 382] on div "Pantaleon - Plan Fin de Semana" at bounding box center [625, 386] width 289 height 12
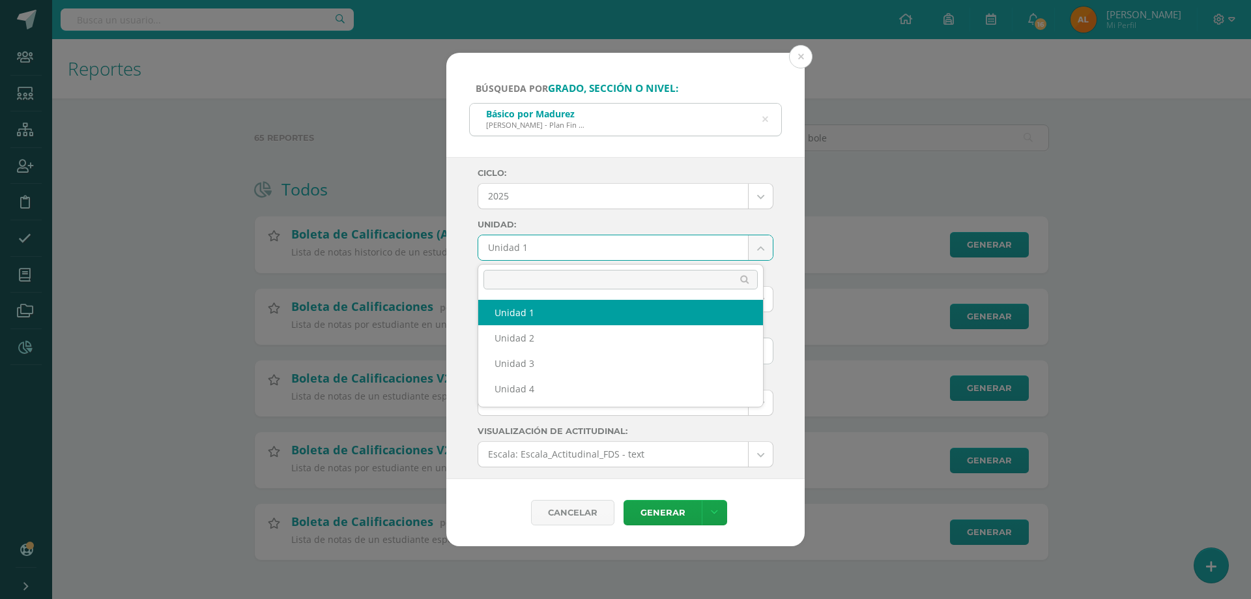
click at [573, 251] on body "Búsqueda por grado, sección o nivel: Básico por Madurez Pantaleon - Plan Fin de…" at bounding box center [625, 300] width 1251 height 601
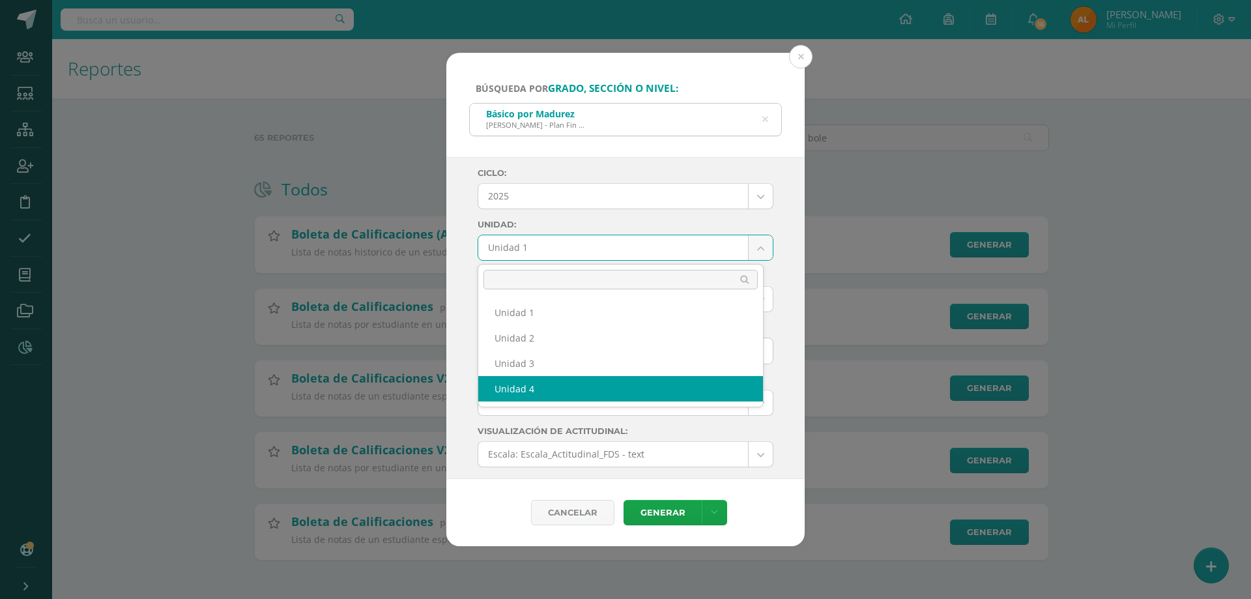
select select "Unidad 4"
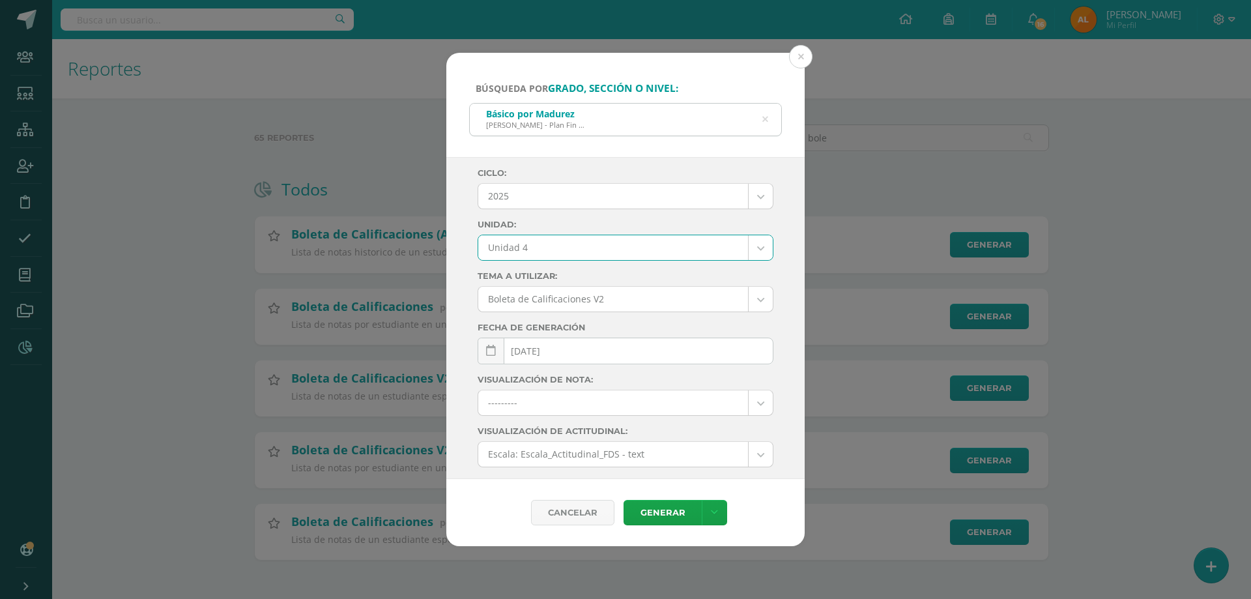
click at [546, 246] on body "Búsqueda por grado, sección o nivel: Básico por Madurez Pantaleon - Plan Fin de…" at bounding box center [625, 300] width 1251 height 601
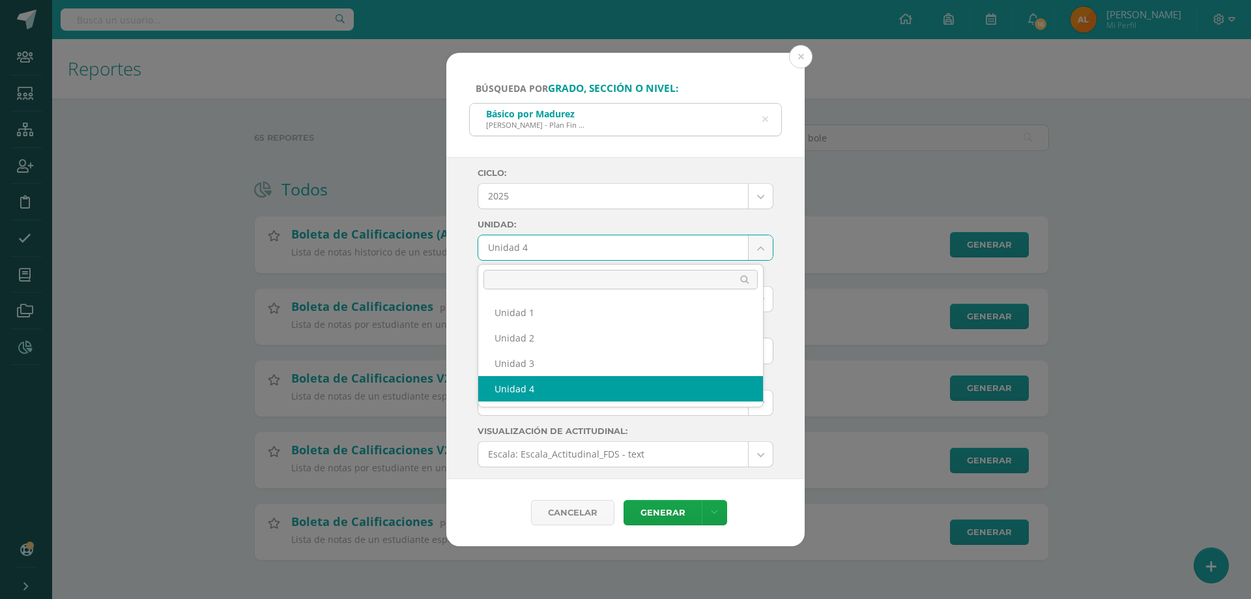
drag, startPoint x: 531, startPoint y: 394, endPoint x: 586, endPoint y: 364, distance: 62.7
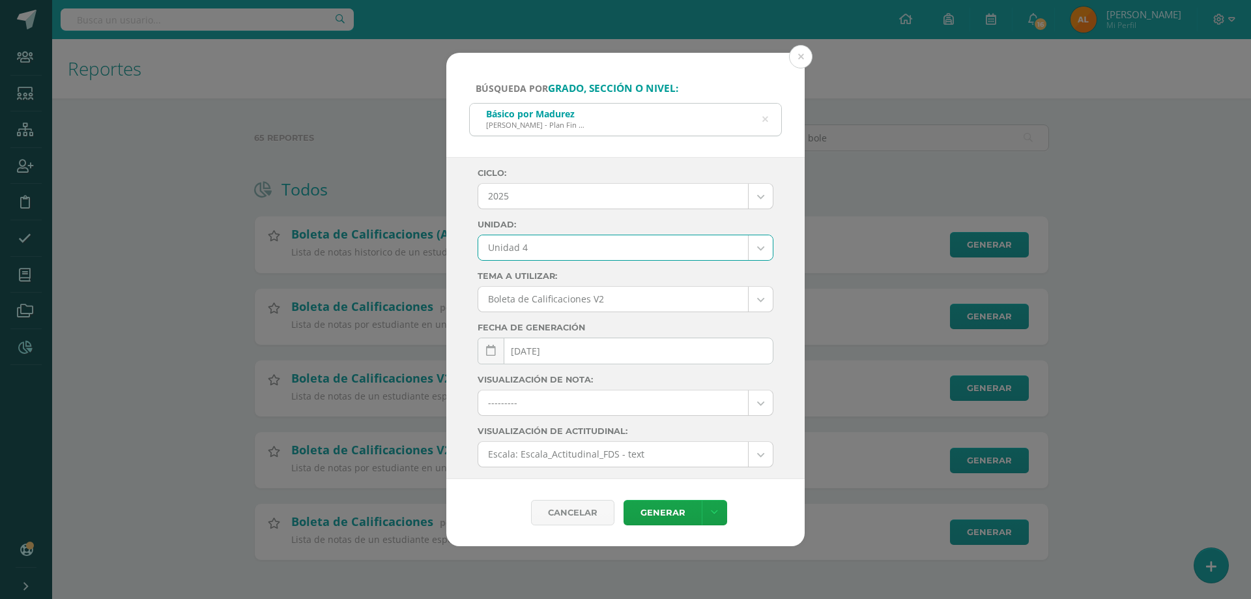
click at [769, 258] on div "Ciclo: 2025 2025 2024 2023 2022 2021 Unidad: Unidad 4 Unidad 1 Unidad 2 Unidad …" at bounding box center [625, 318] width 358 height 322
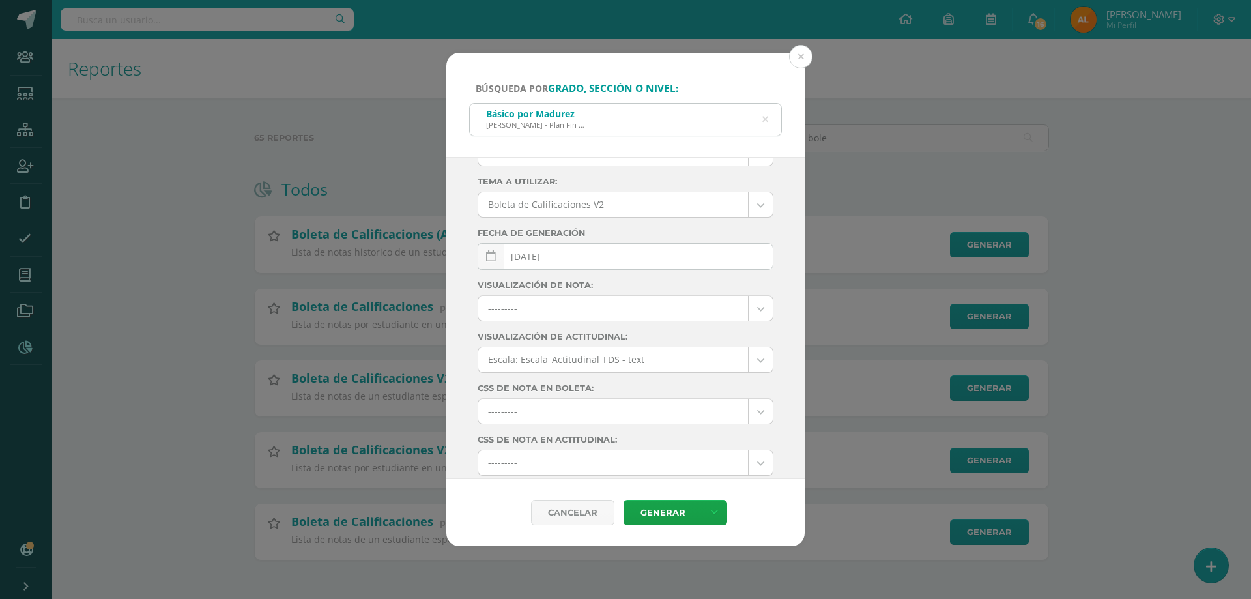
scroll to position [137, 0]
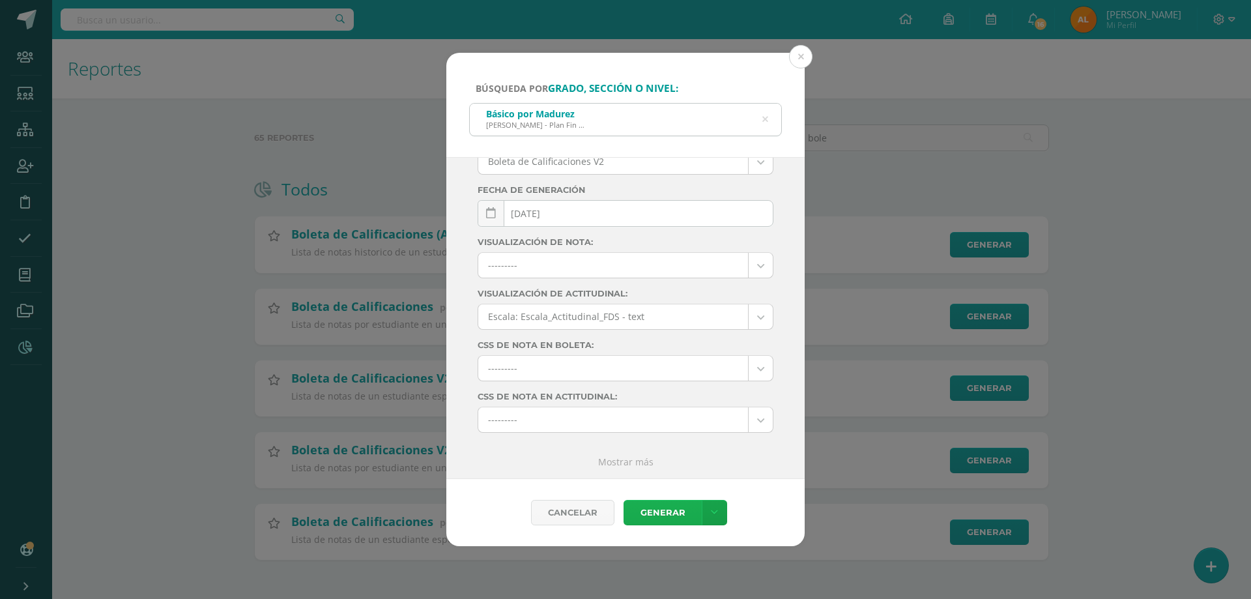
click at [676, 509] on link "Generar" at bounding box center [663, 512] width 78 height 25
click at [766, 121] on icon at bounding box center [764, 119] width 27 height 27
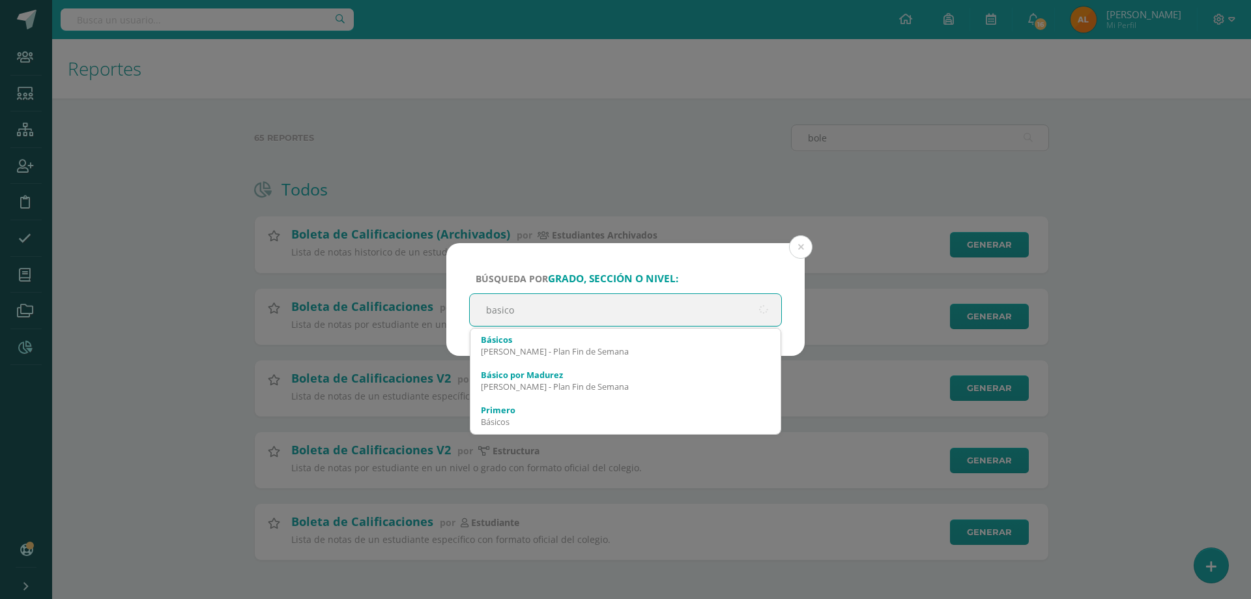
type input "basico"
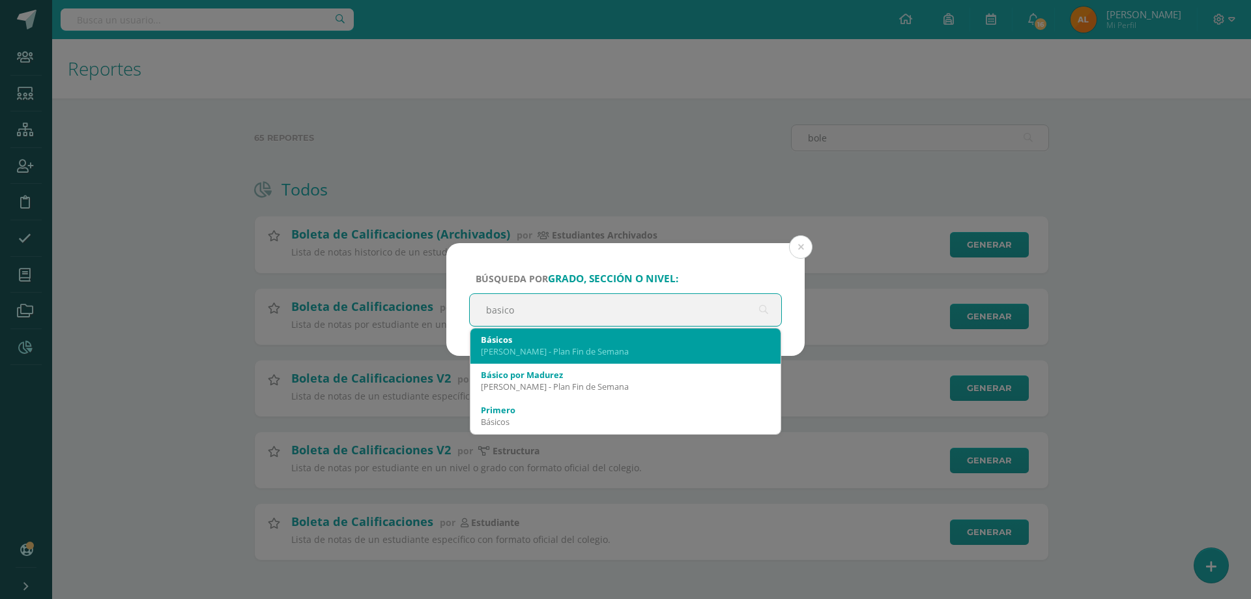
click at [533, 341] on div "Básicos" at bounding box center [625, 340] width 289 height 12
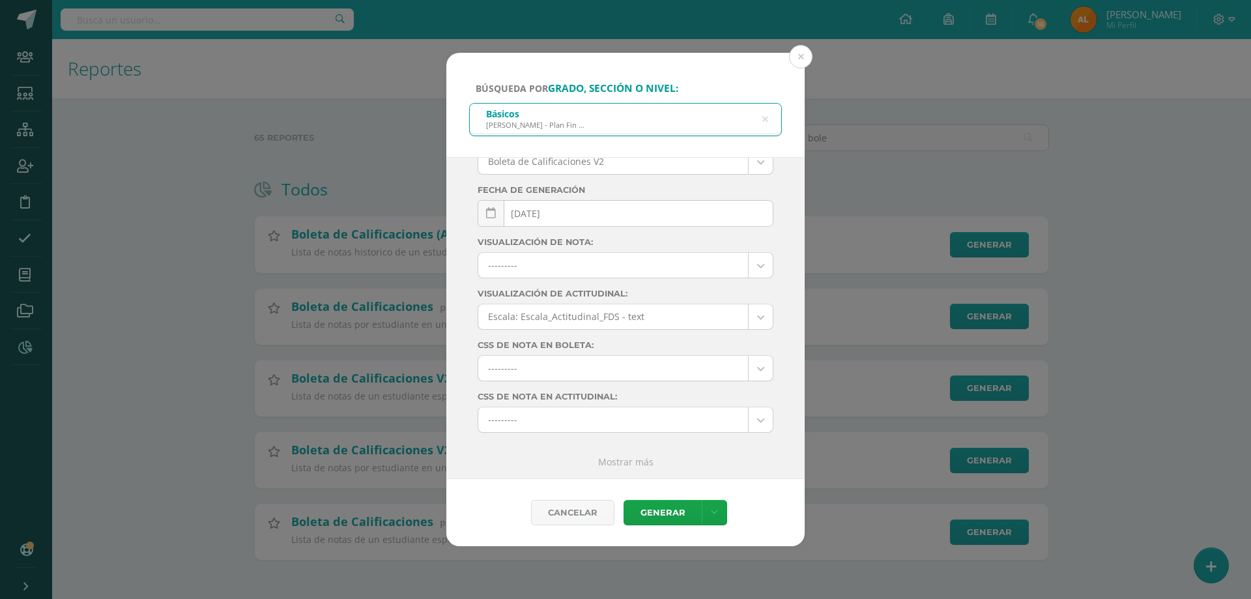
scroll to position [0, 0]
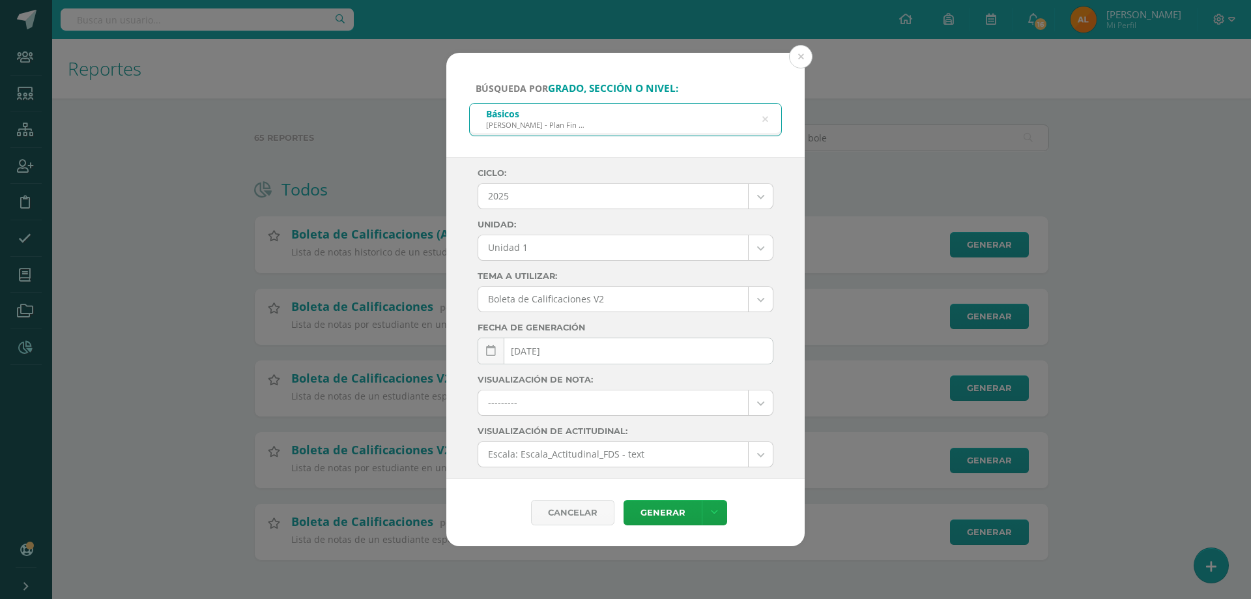
click at [541, 246] on body "Búsqueda por grado, sección o nivel: Básicos Pantaleon - Plan Fin de Semana bas…" at bounding box center [625, 300] width 1251 height 601
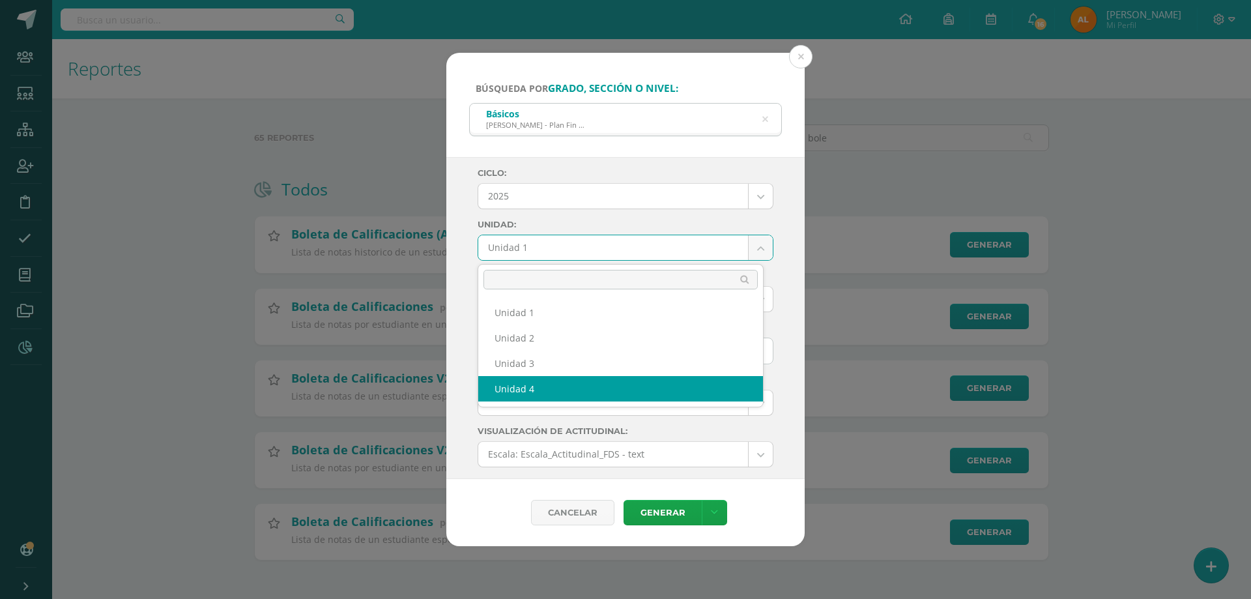
select select "Unidad 4"
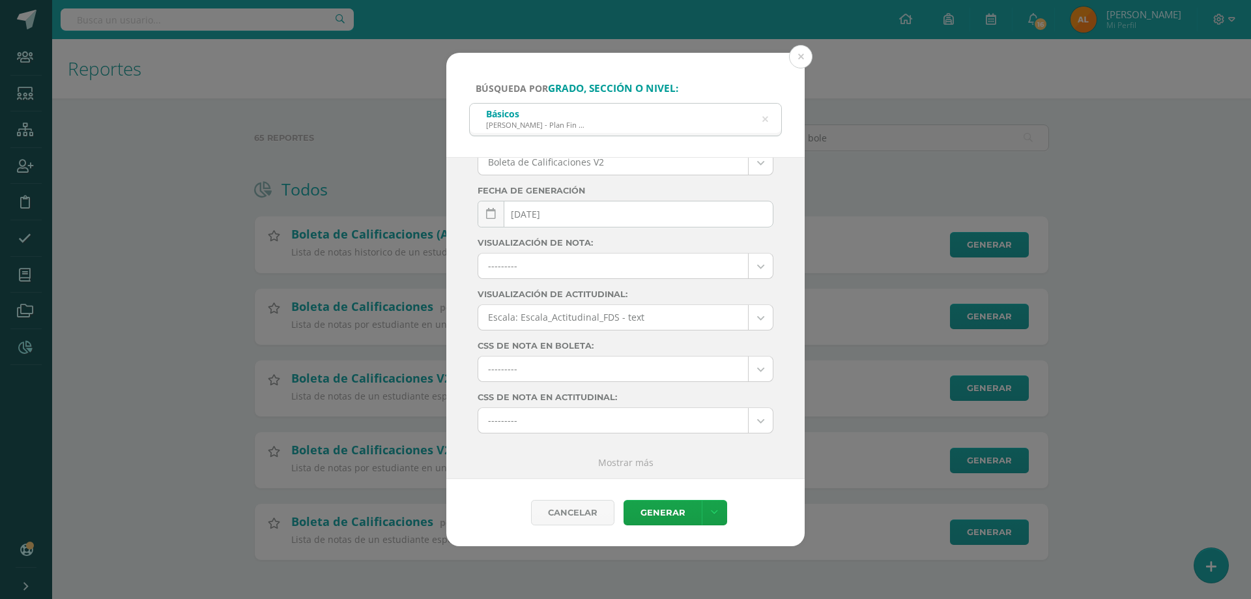
scroll to position [137, 0]
click at [670, 517] on link "Generar" at bounding box center [663, 512] width 78 height 25
